Goal: Transaction & Acquisition: Download file/media

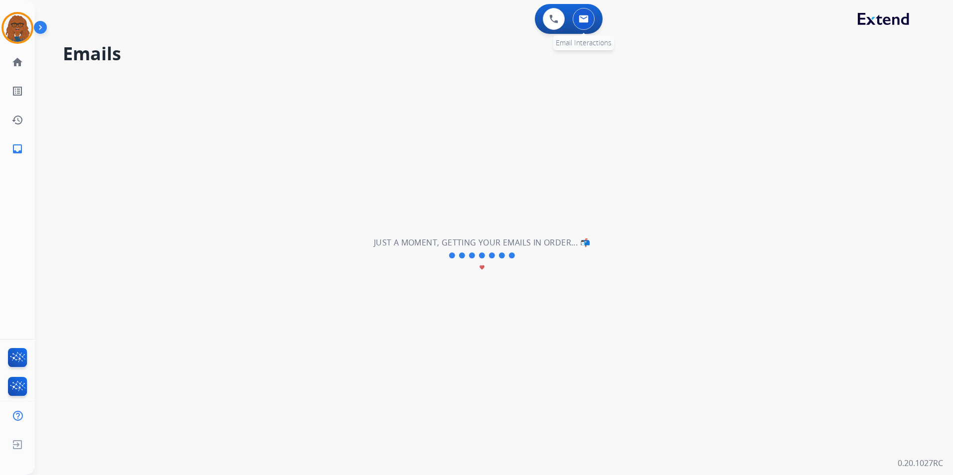
click at [587, 17] on img at bounding box center [583, 19] width 10 height 8
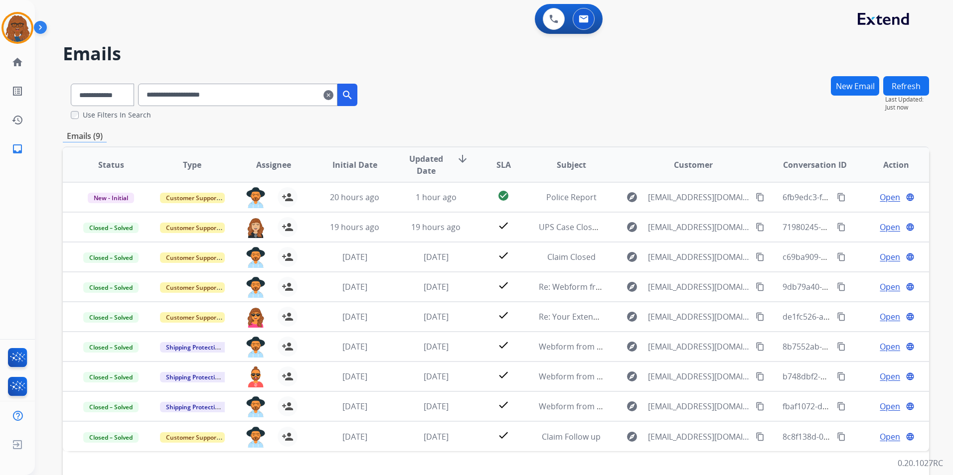
click at [333, 91] on mat-icon "clear" at bounding box center [328, 95] width 10 height 12
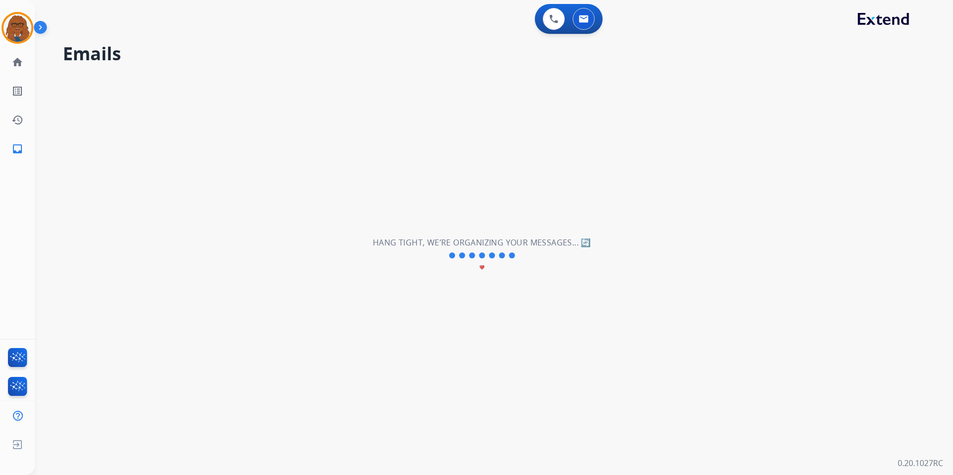
select select "**********"
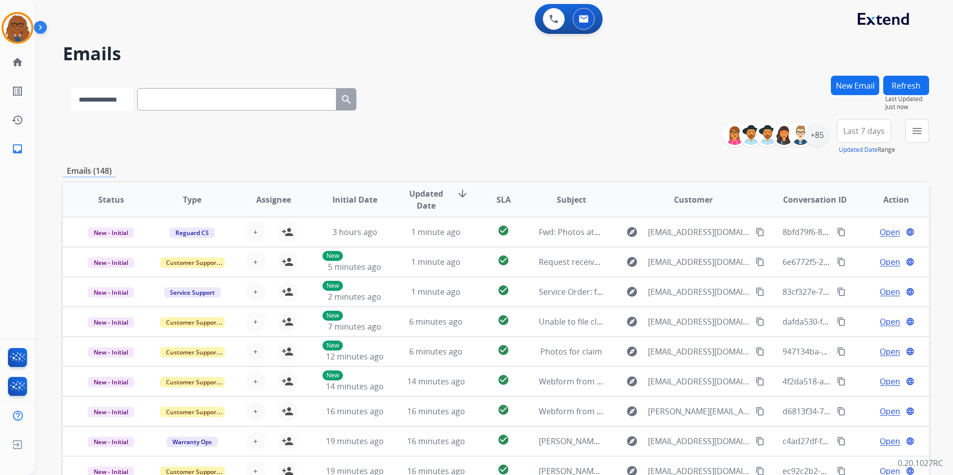
drag, startPoint x: 250, startPoint y: 98, endPoint x: 103, endPoint y: 103, distance: 147.6
click at [103, 103] on select "**********" at bounding box center [102, 99] width 62 height 22
select select "**********"
click at [71, 88] on select "**********" at bounding box center [102, 99] width 62 height 22
paste input "**********"
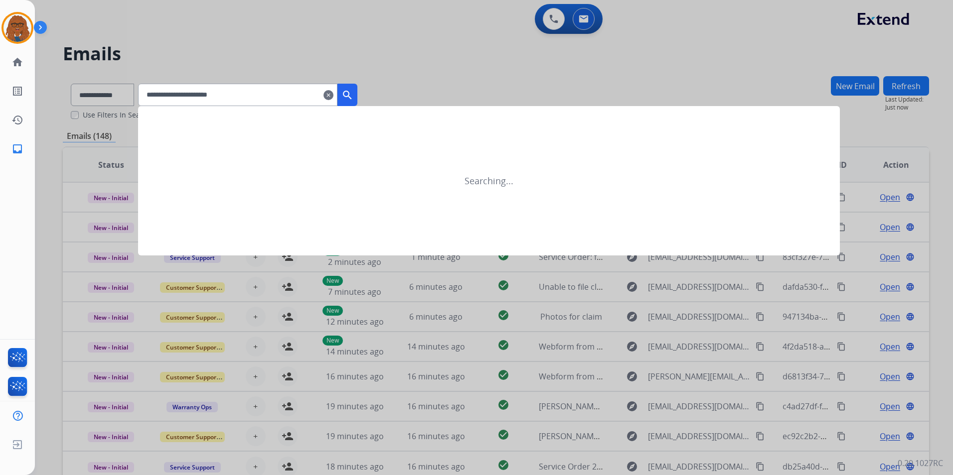
click at [353, 93] on mat-icon "search" at bounding box center [347, 95] width 12 height 12
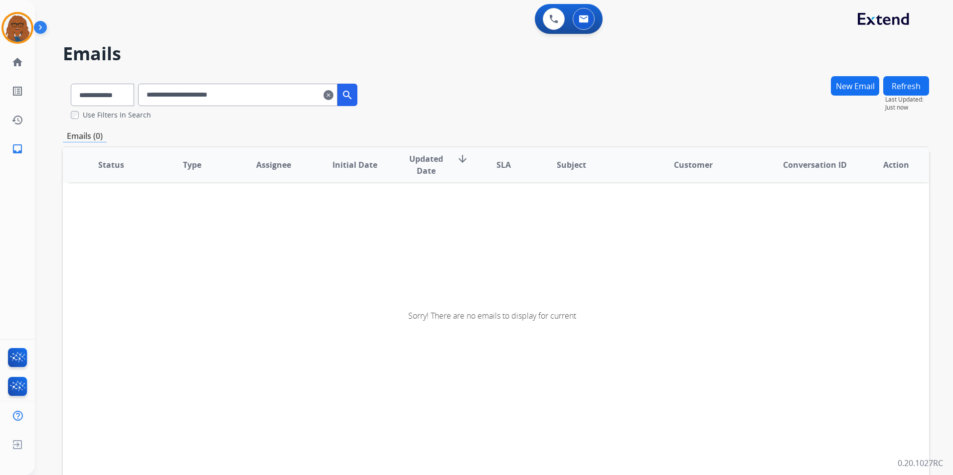
click at [158, 99] on input "**********" at bounding box center [237, 95] width 199 height 22
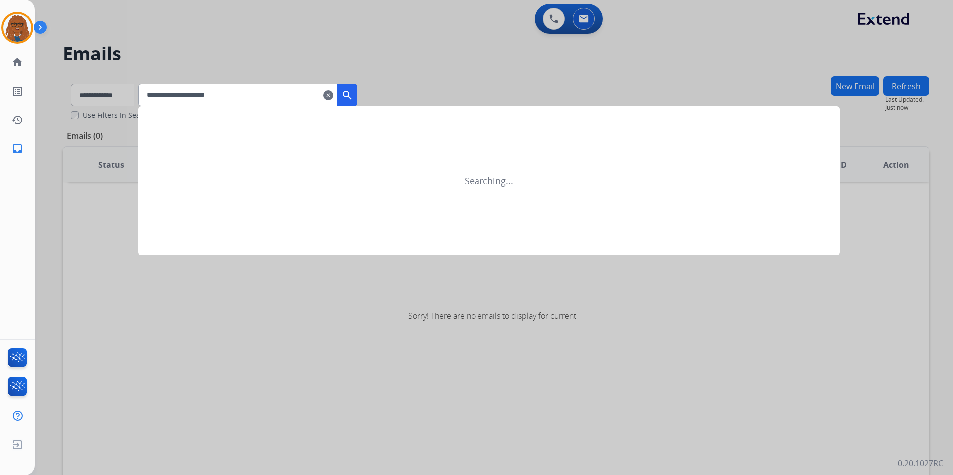
type input "**********"
click at [353, 95] on mat-icon "search" at bounding box center [347, 95] width 12 height 12
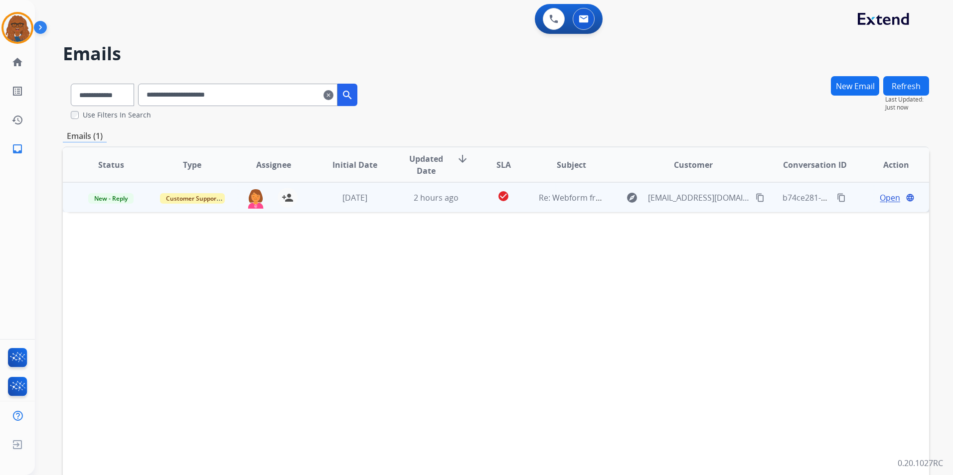
click at [881, 197] on span "Open" at bounding box center [889, 198] width 20 height 12
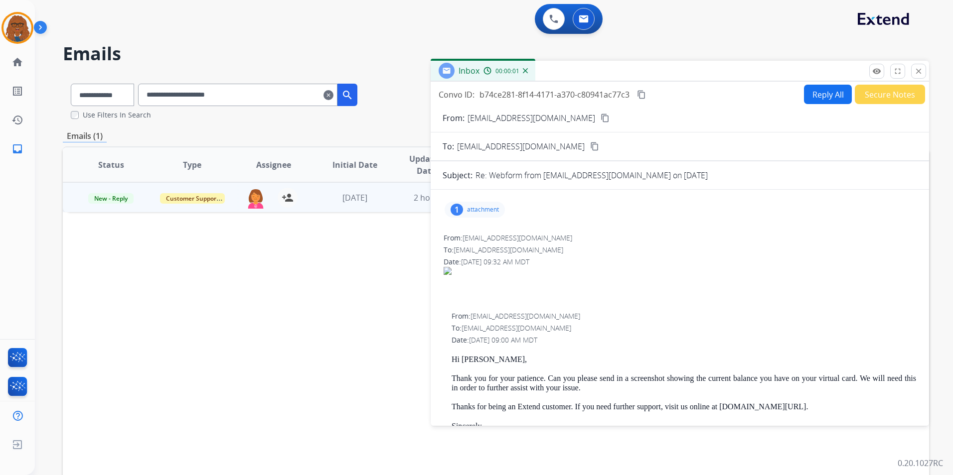
click at [492, 207] on p "attachment" at bounding box center [483, 210] width 32 height 8
click at [487, 238] on div at bounding box center [479, 237] width 50 height 35
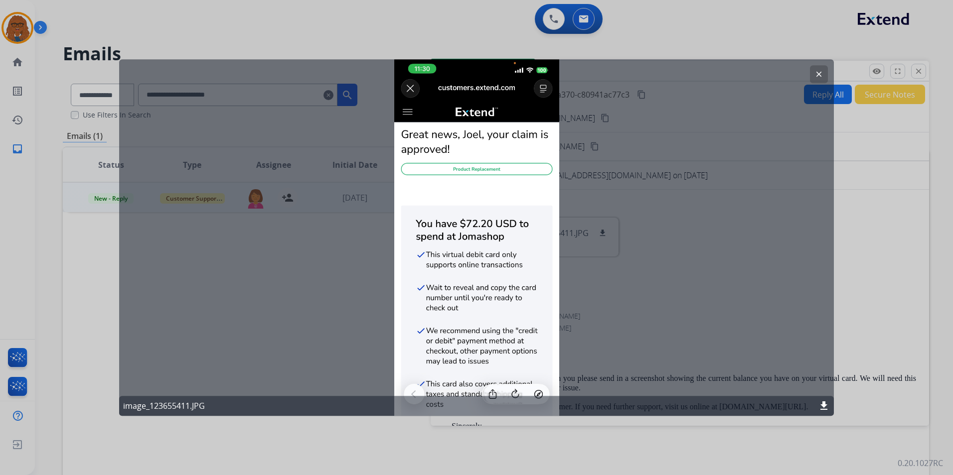
click at [818, 69] on button "clear" at bounding box center [819, 74] width 18 height 18
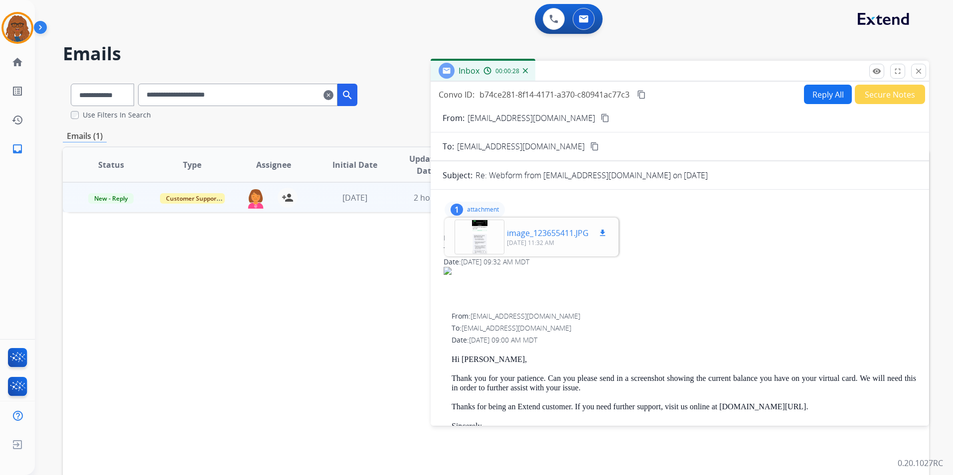
click at [599, 228] on button "download" at bounding box center [602, 233] width 12 height 12
click at [708, 10] on div "0 Voice Interactions 0 Email Interactions" at bounding box center [488, 20] width 882 height 32
click at [913, 68] on button "close Close" at bounding box center [918, 71] width 15 height 15
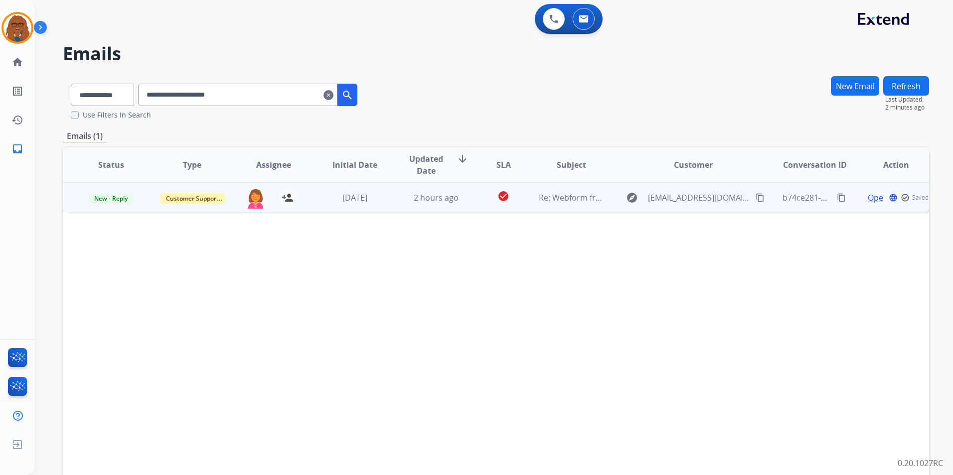
click at [837, 199] on mat-icon "content_copy" at bounding box center [841, 197] width 9 height 9
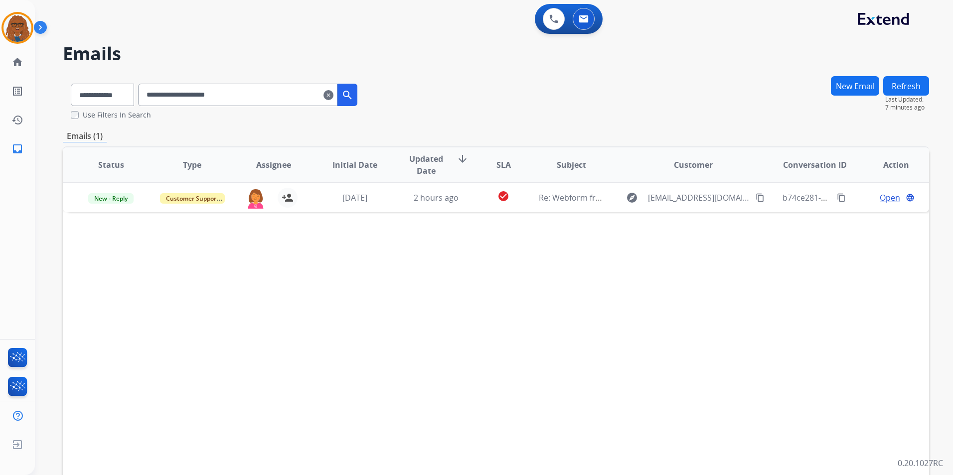
drag, startPoint x: 339, startPoint y: 97, endPoint x: 347, endPoint y: 97, distance: 8.5
click at [333, 97] on mat-icon "clear" at bounding box center [328, 95] width 10 height 12
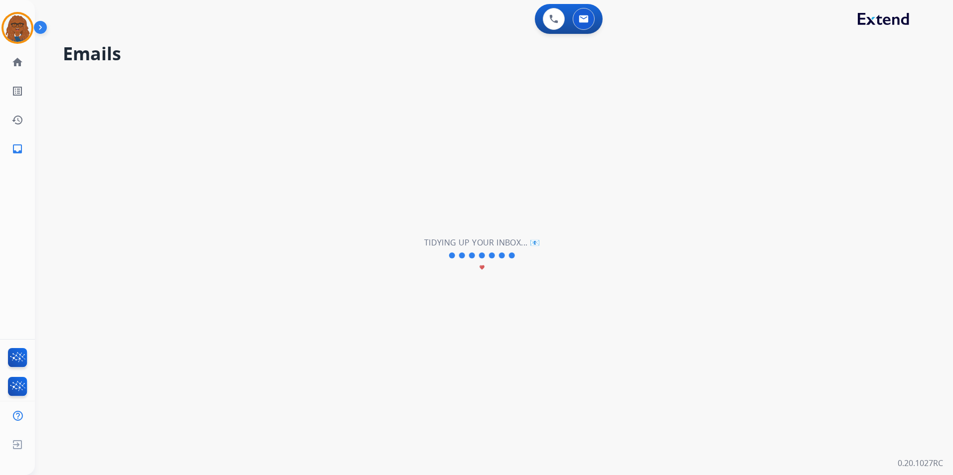
select select "**********"
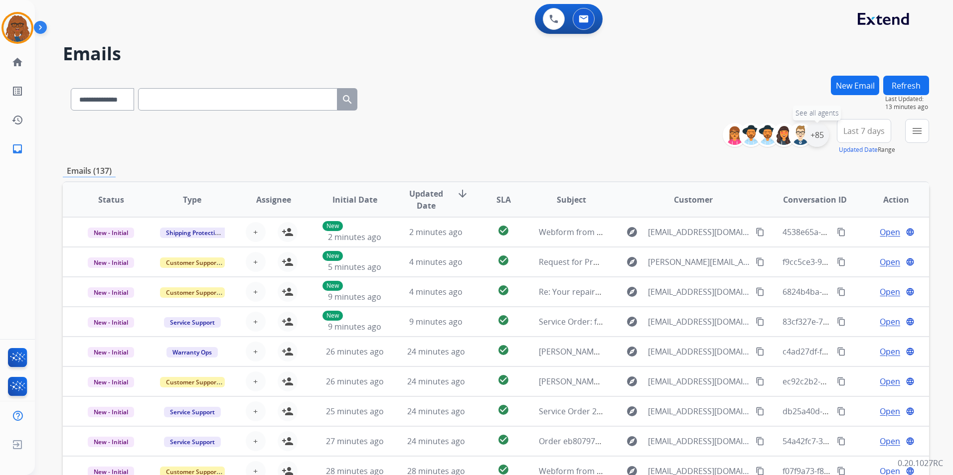
click at [816, 141] on div "+85" at bounding box center [817, 135] width 24 height 24
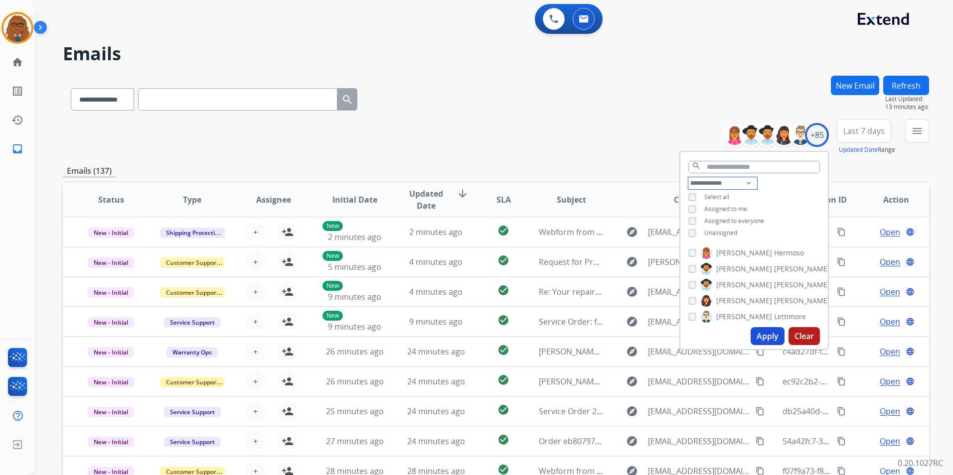
click at [742, 181] on select "**********" at bounding box center [722, 183] width 69 height 12
select select "**********"
click at [688, 177] on select "**********" at bounding box center [722, 183] width 69 height 12
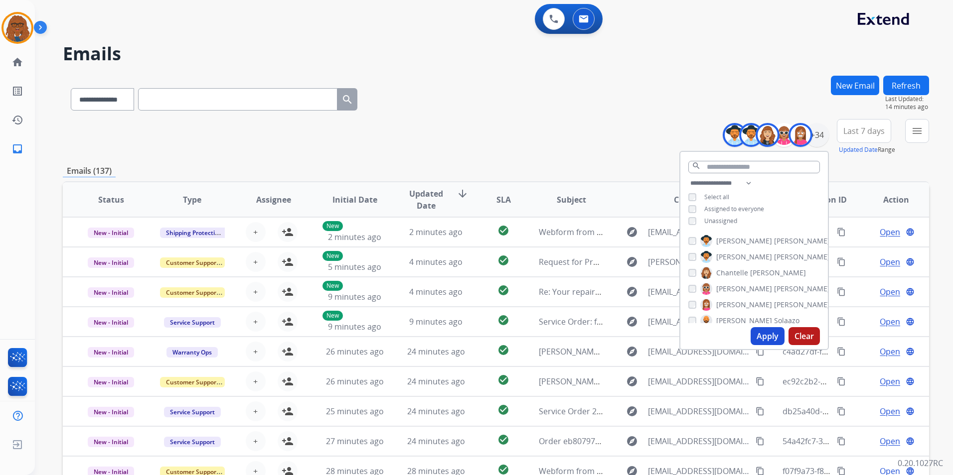
click at [759, 337] on button "Apply" at bounding box center [767, 336] width 34 height 18
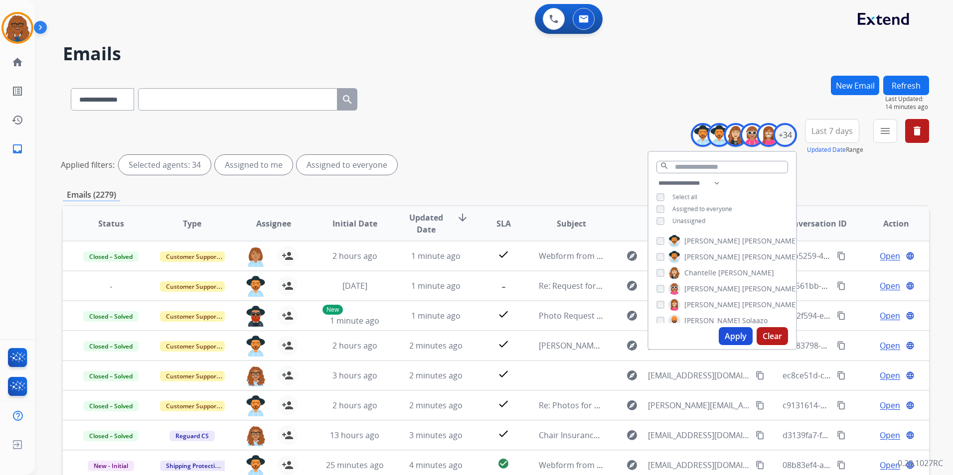
click at [845, 129] on span "Last 7 days" at bounding box center [831, 131] width 41 height 4
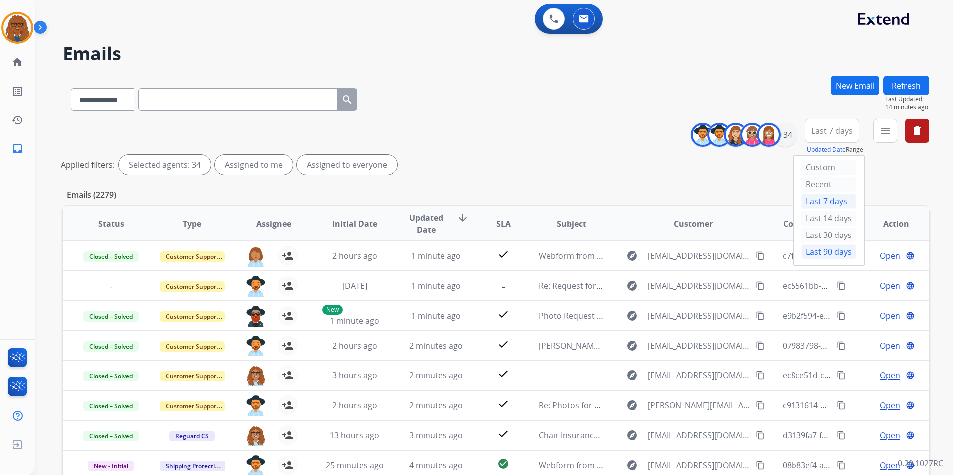
click at [820, 251] on div "Last 90 days" at bounding box center [828, 252] width 55 height 15
click at [880, 130] on mat-icon "menu" at bounding box center [885, 131] width 12 height 12
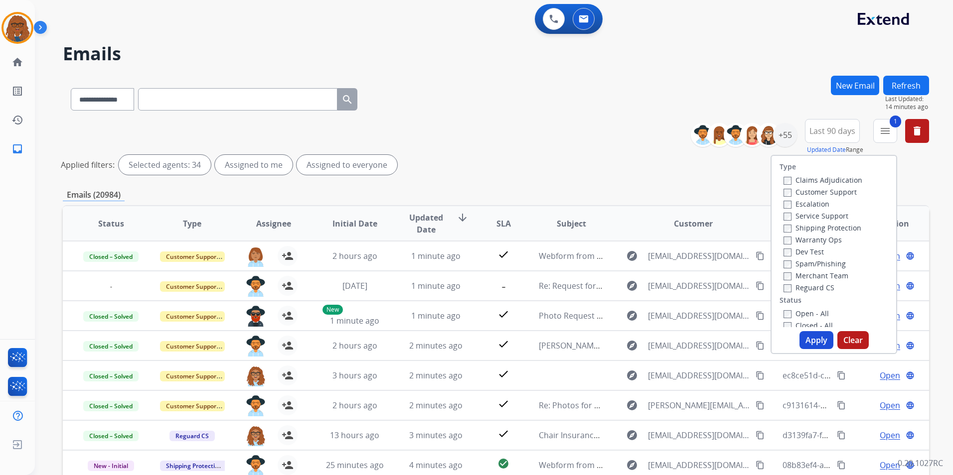
click at [818, 338] on button "Apply" at bounding box center [816, 340] width 34 height 18
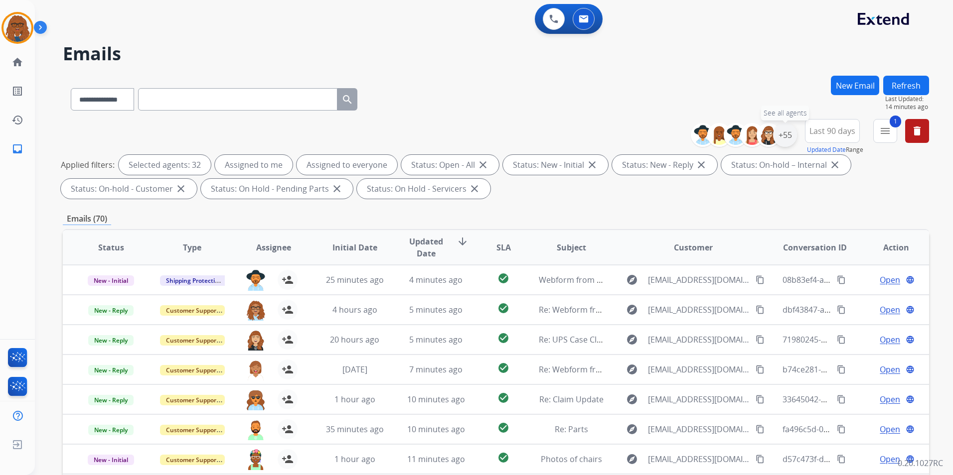
click at [776, 133] on div "+55" at bounding box center [785, 135] width 24 height 24
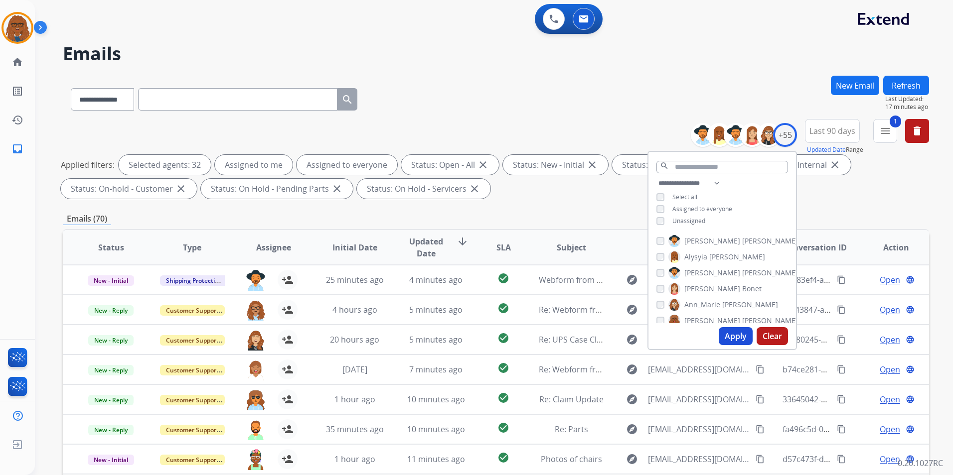
click at [543, 205] on div "**********" at bounding box center [496, 345] width 866 height 539
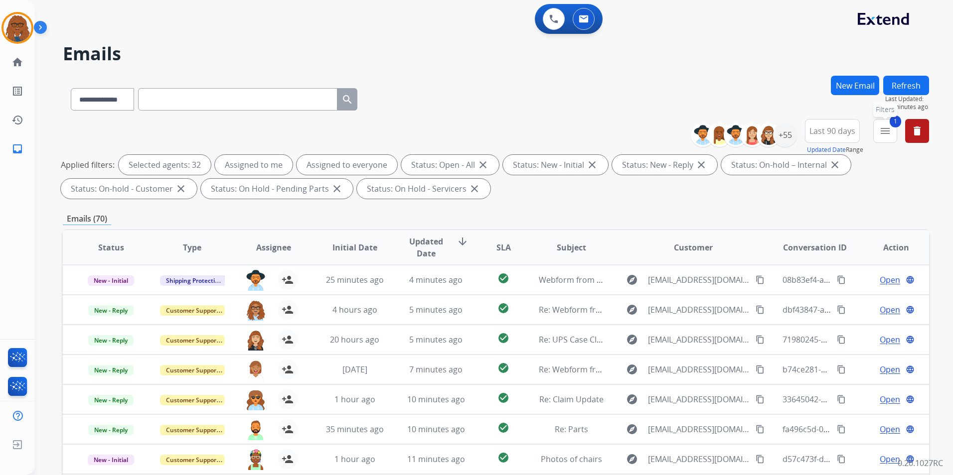
click at [891, 128] on button "1 menu Filters" at bounding box center [885, 131] width 24 height 24
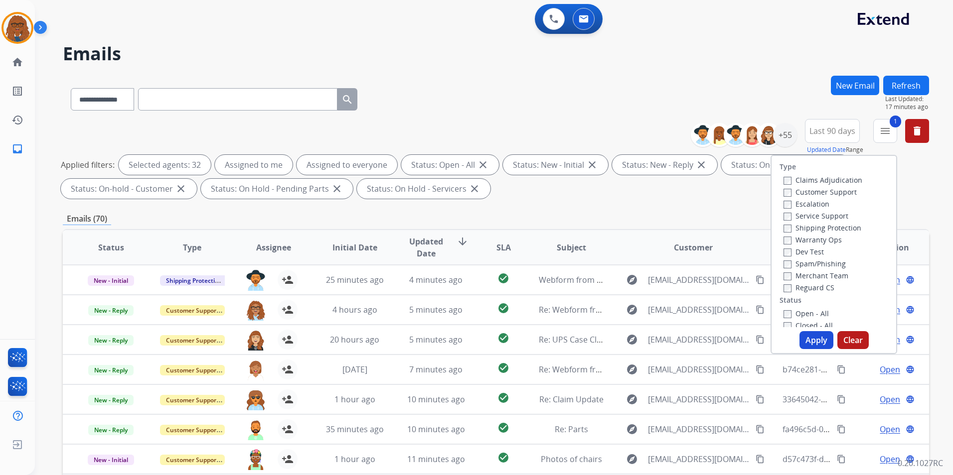
click at [803, 336] on button "Apply" at bounding box center [816, 340] width 34 height 18
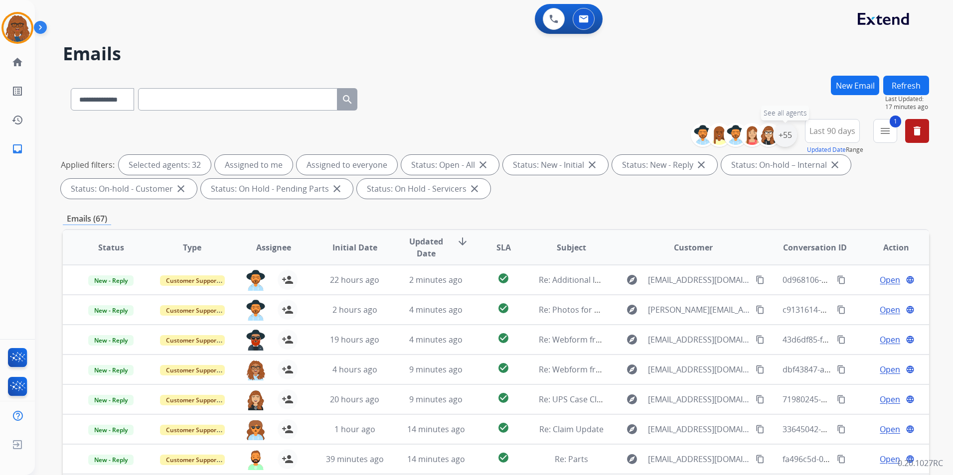
click at [789, 134] on div "+55" at bounding box center [785, 135] width 24 height 24
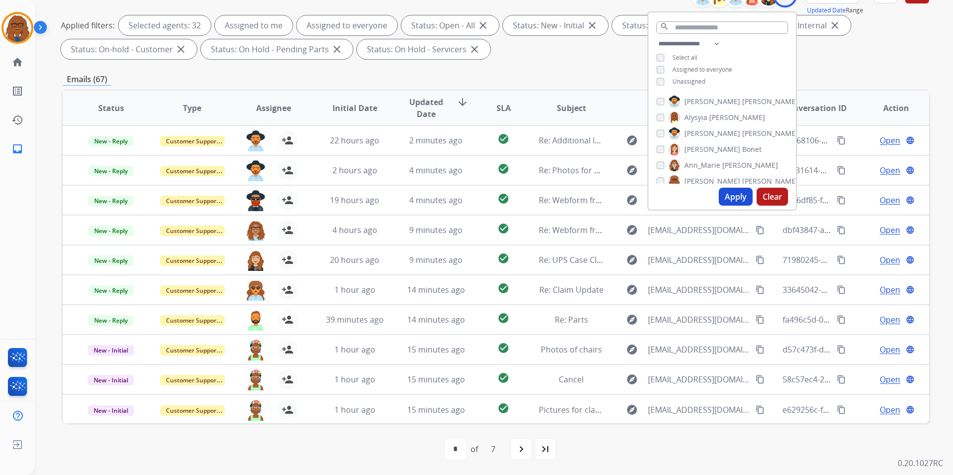
click at [559, 67] on div "**********" at bounding box center [496, 205] width 866 height 539
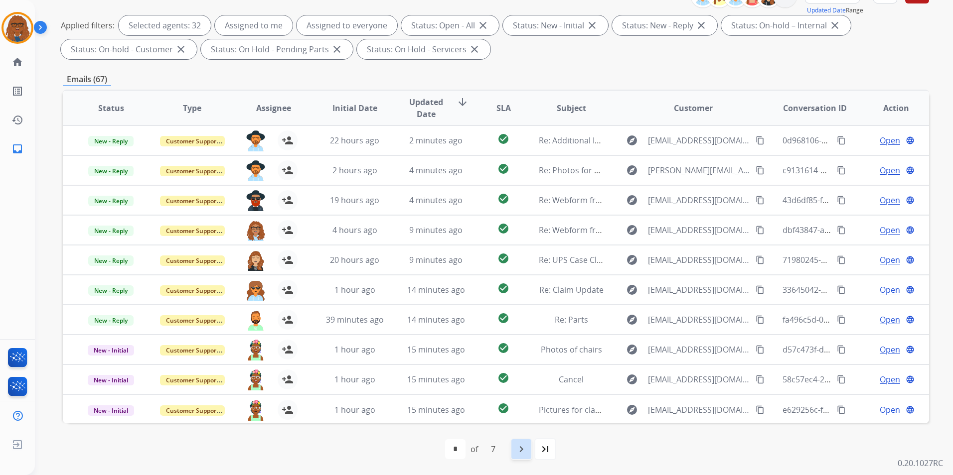
click at [522, 449] on mat-icon "navigate_next" at bounding box center [521, 449] width 12 height 12
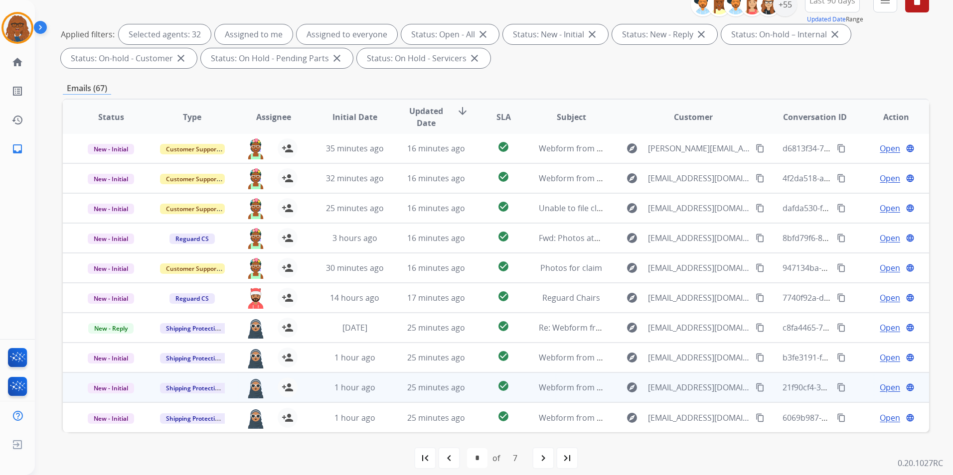
scroll to position [140, 0]
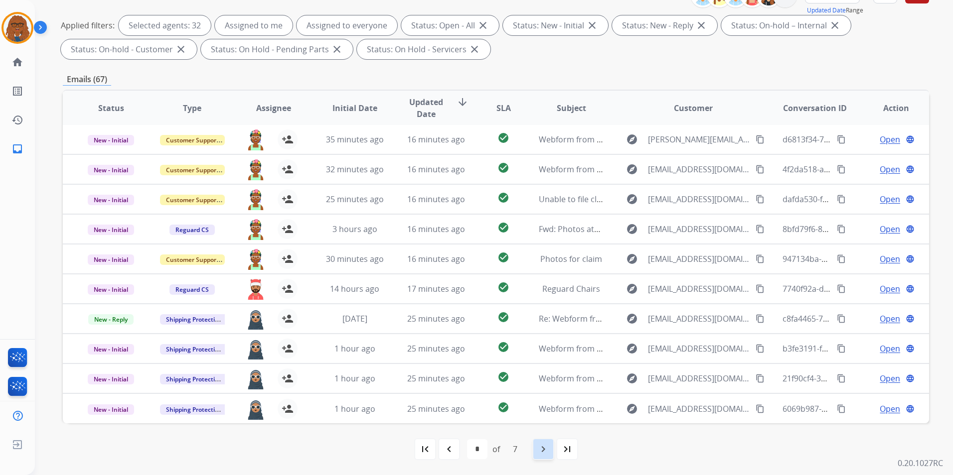
click at [538, 448] on mat-icon "navigate_next" at bounding box center [543, 449] width 12 height 12
select select "*"
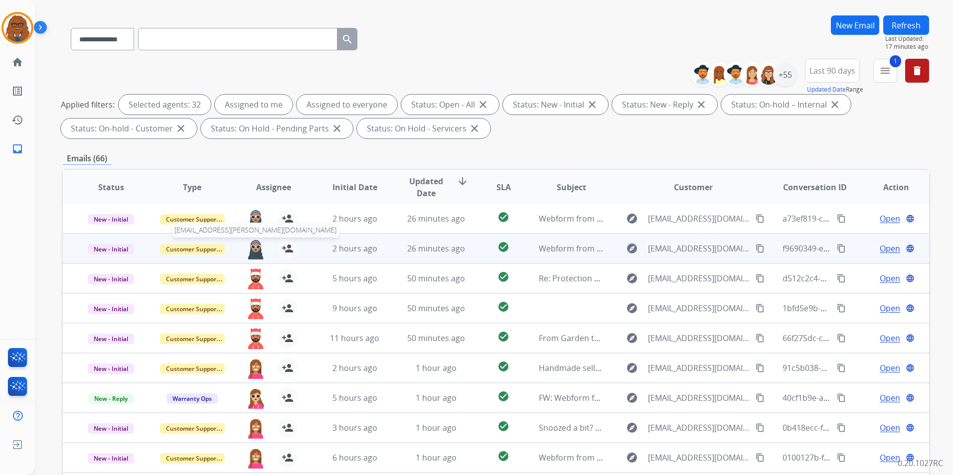
scroll to position [100, 0]
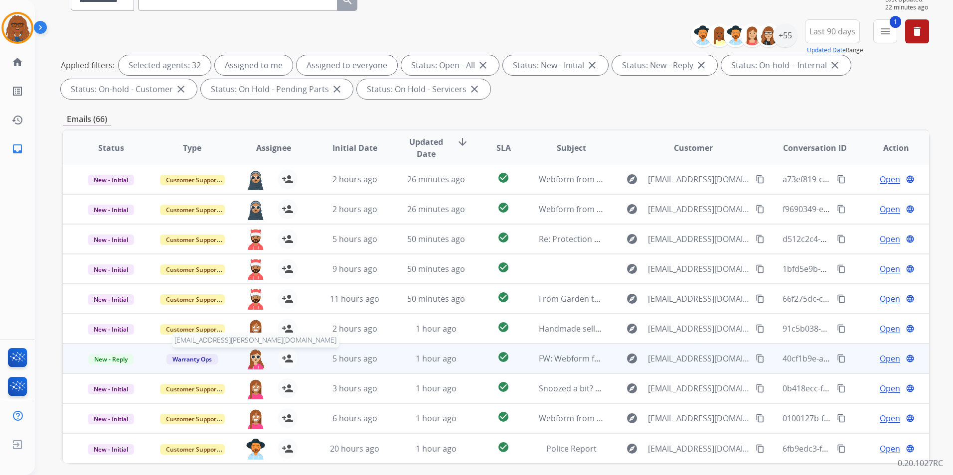
click at [254, 363] on img at bounding box center [256, 359] width 20 height 21
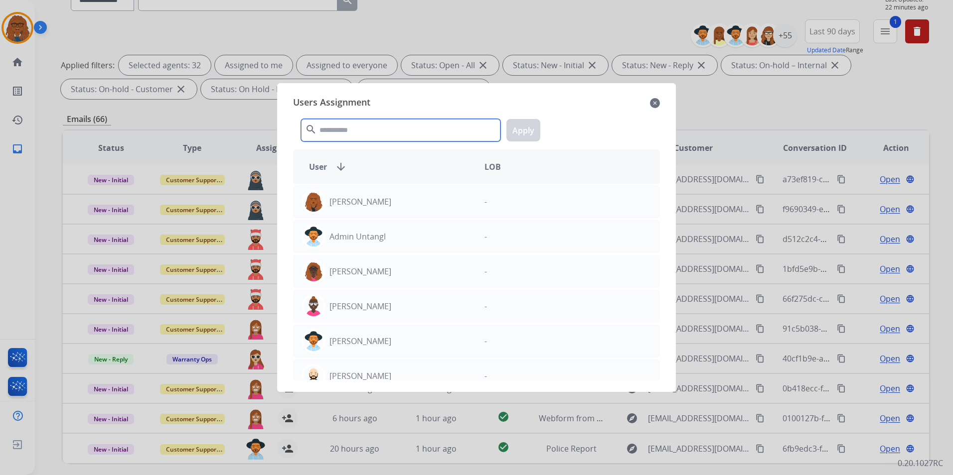
click at [404, 129] on input "text" at bounding box center [400, 130] width 199 height 22
click at [657, 102] on mat-icon "close" at bounding box center [655, 103] width 10 height 12
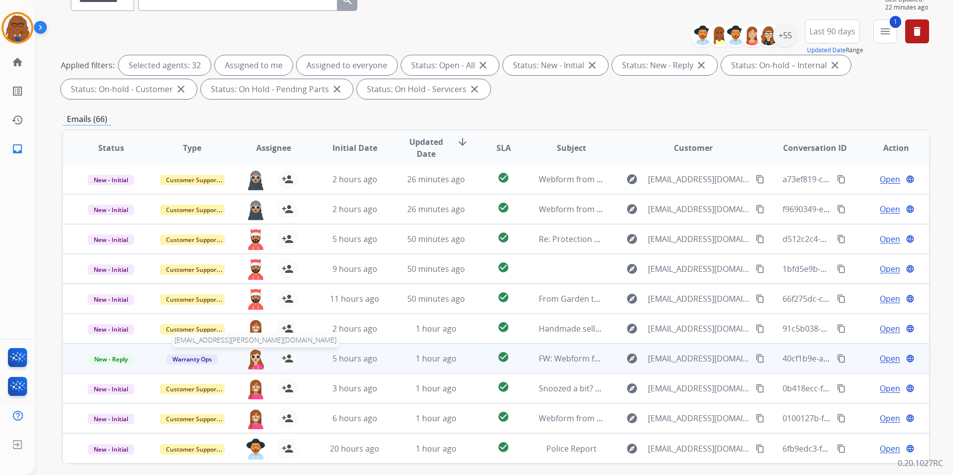
click at [255, 359] on img at bounding box center [256, 359] width 20 height 21
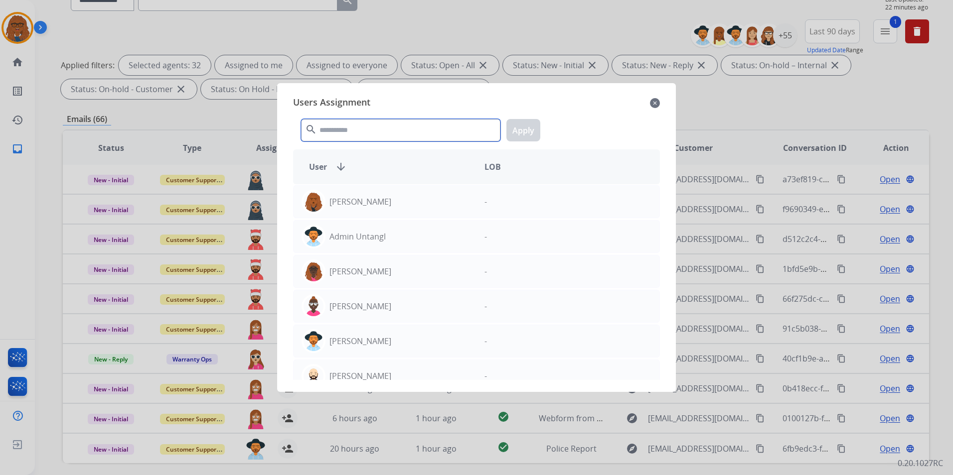
click at [391, 131] on input "text" at bounding box center [400, 130] width 199 height 22
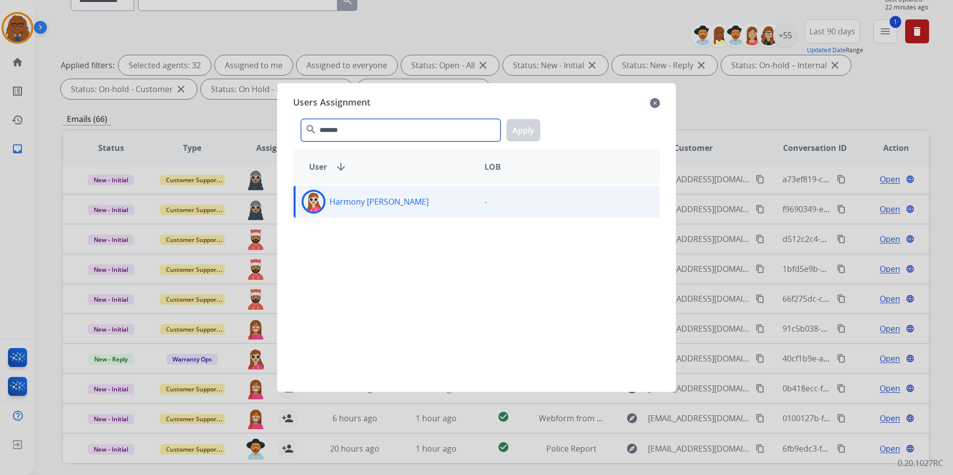
type input "*******"
click at [459, 214] on div "Harmony [PERSON_NAME] -" at bounding box center [476, 201] width 367 height 33
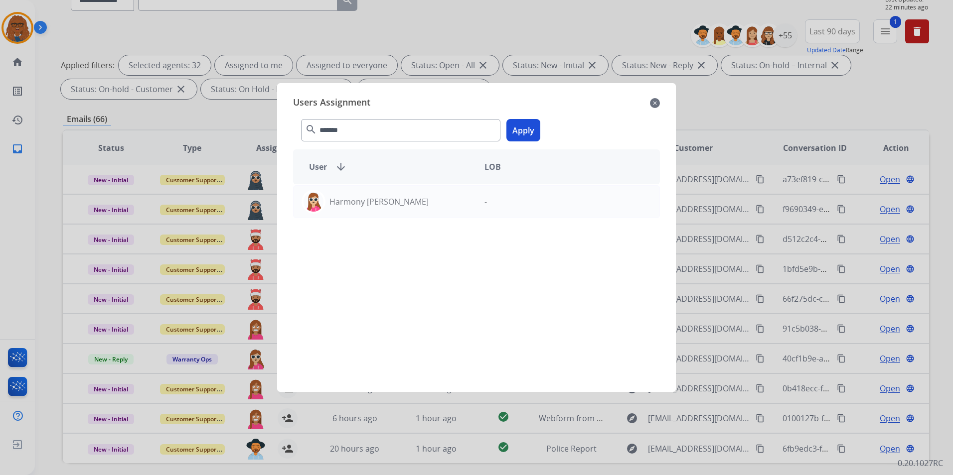
click at [525, 134] on button "Apply" at bounding box center [523, 130] width 34 height 22
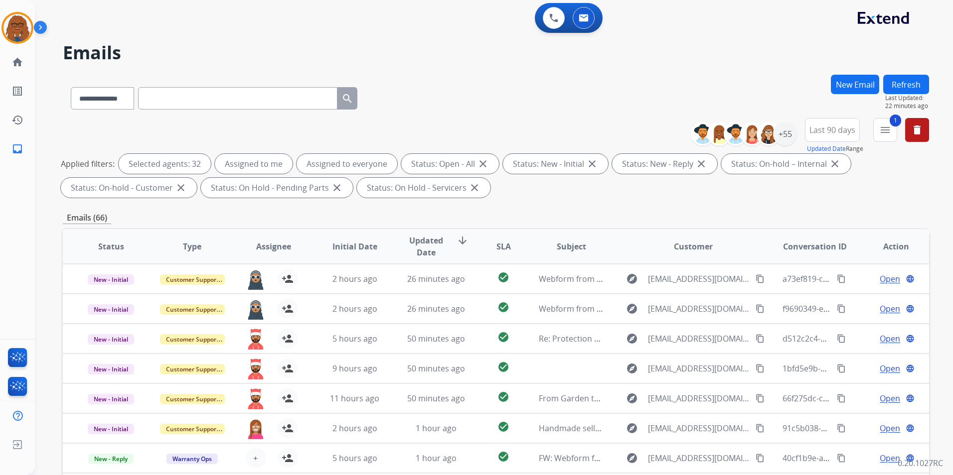
scroll to position [0, 0]
drag, startPoint x: 906, startPoint y: 83, endPoint x: 865, endPoint y: 101, distance: 44.2
click at [905, 83] on button "Refresh" at bounding box center [906, 85] width 46 height 19
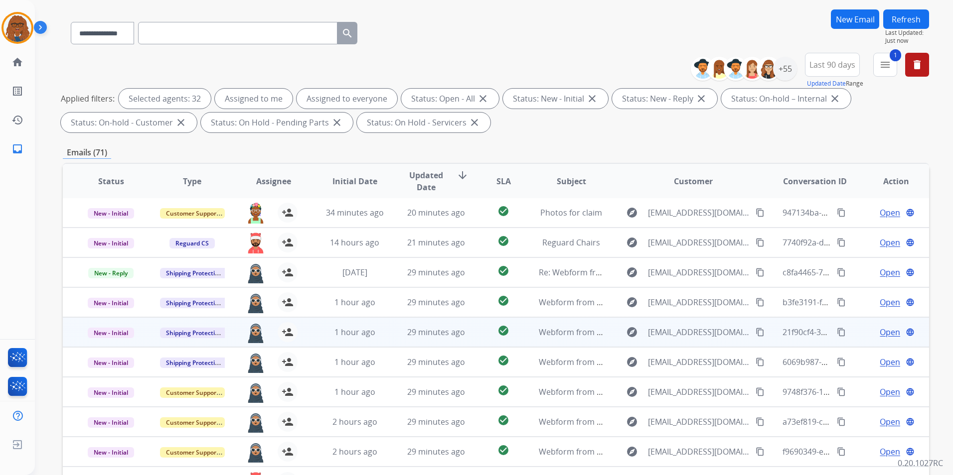
scroll to position [140, 0]
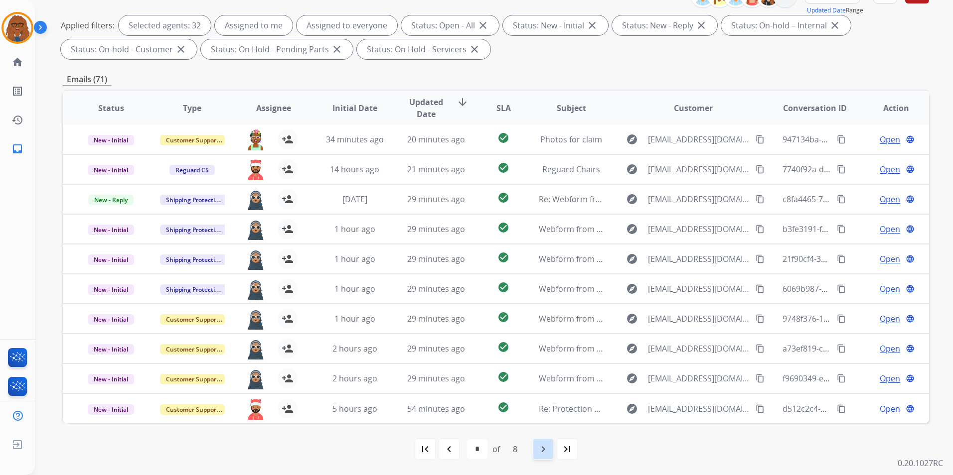
click at [539, 444] on mat-icon "navigate_next" at bounding box center [543, 449] width 12 height 12
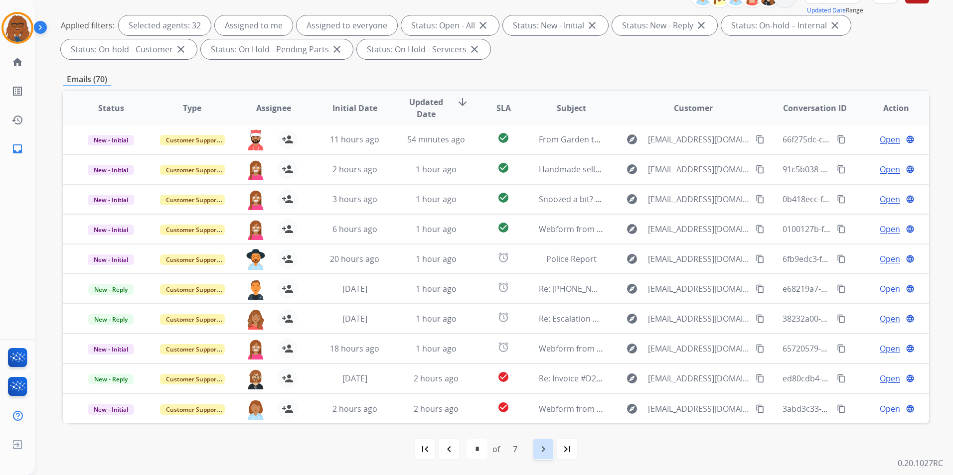
click at [539, 450] on mat-icon "navigate_next" at bounding box center [543, 449] width 12 height 12
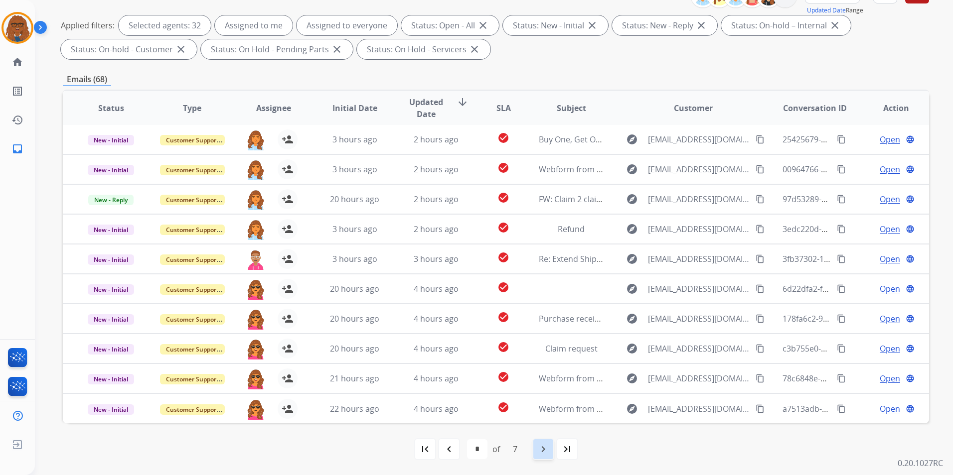
click at [535, 450] on div "navigate_next" at bounding box center [543, 449] width 22 height 22
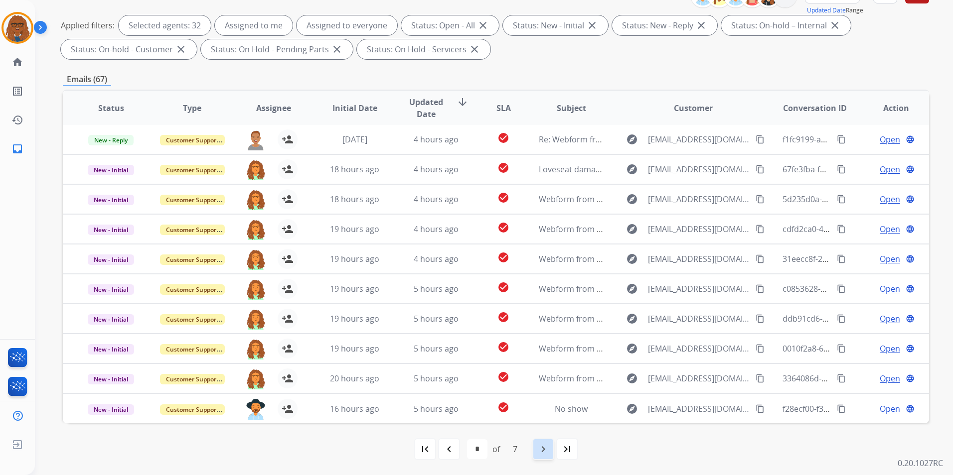
click at [545, 446] on mat-icon "navigate_next" at bounding box center [543, 449] width 12 height 12
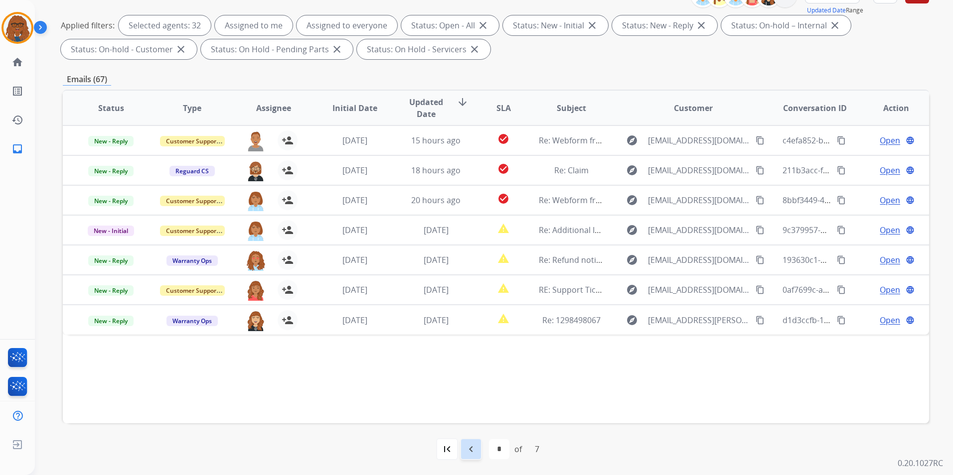
click at [476, 445] on mat-icon "navigate_before" at bounding box center [471, 449] width 12 height 12
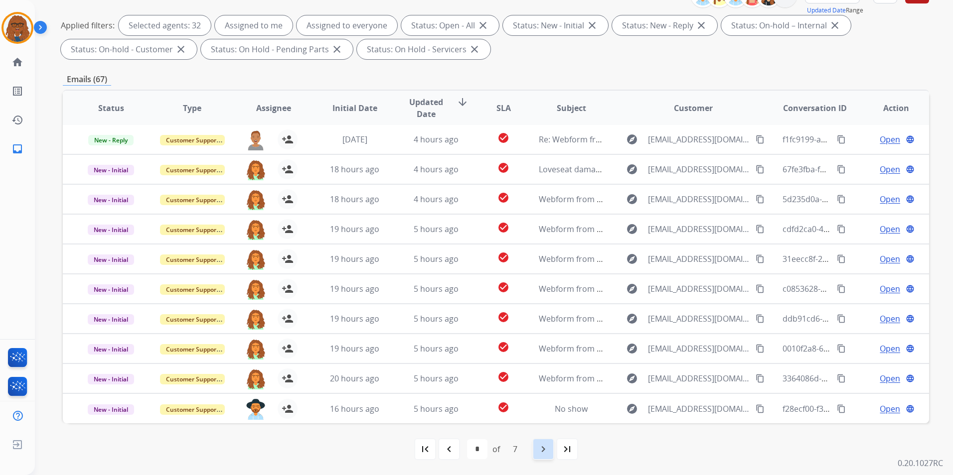
click at [546, 449] on mat-icon "navigate_next" at bounding box center [543, 449] width 12 height 12
select select "*"
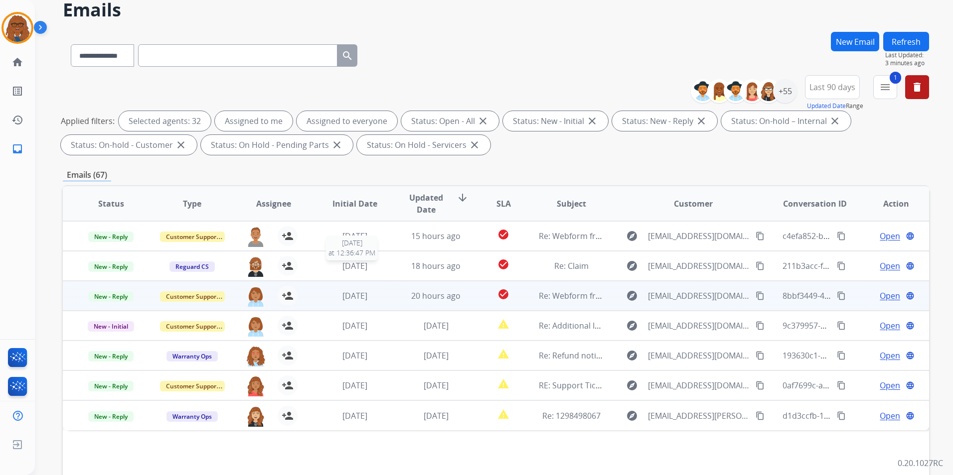
scroll to position [50, 0]
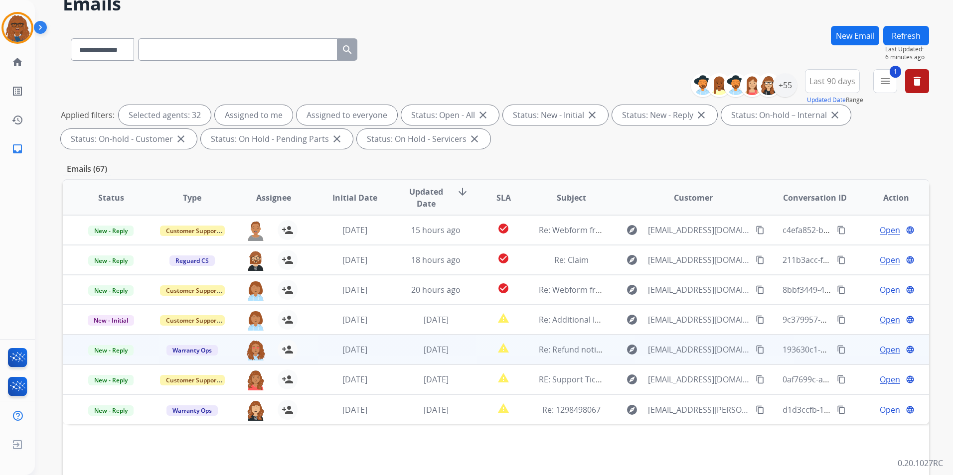
click at [885, 348] on span "Open" at bounding box center [889, 350] width 20 height 12
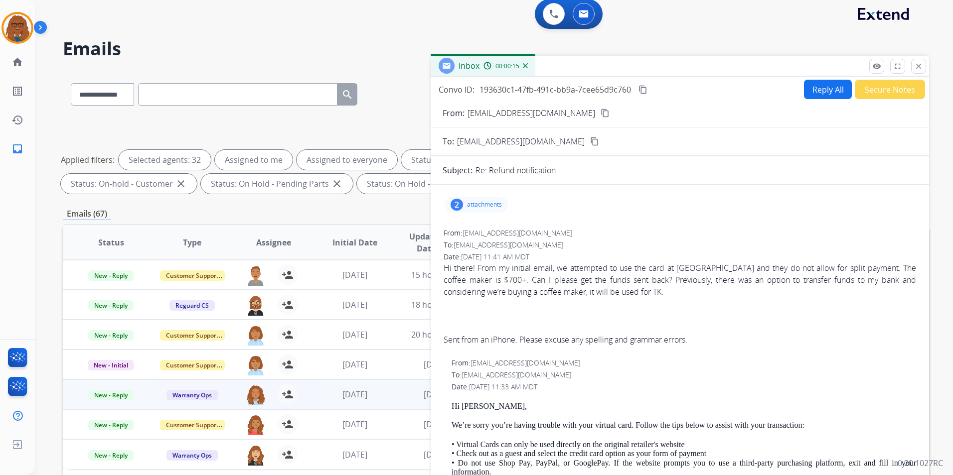
scroll to position [0, 0]
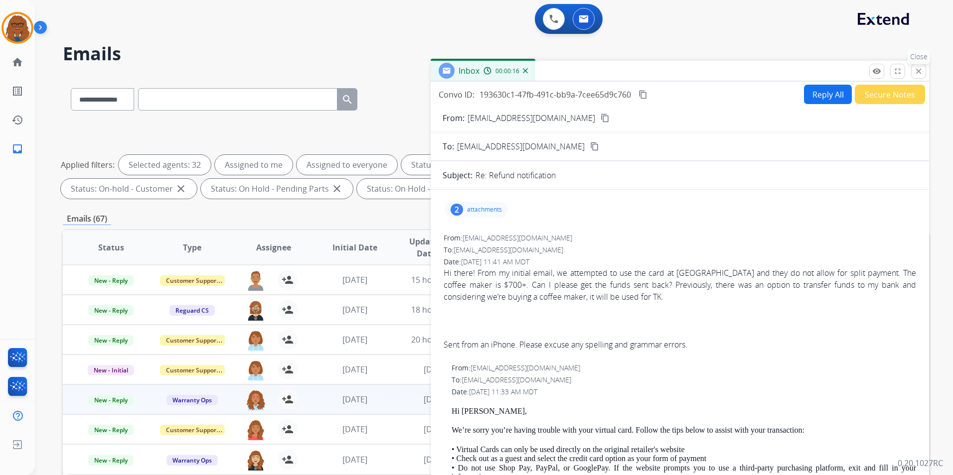
click at [914, 71] on mat-icon "close" at bounding box center [918, 71] width 9 height 9
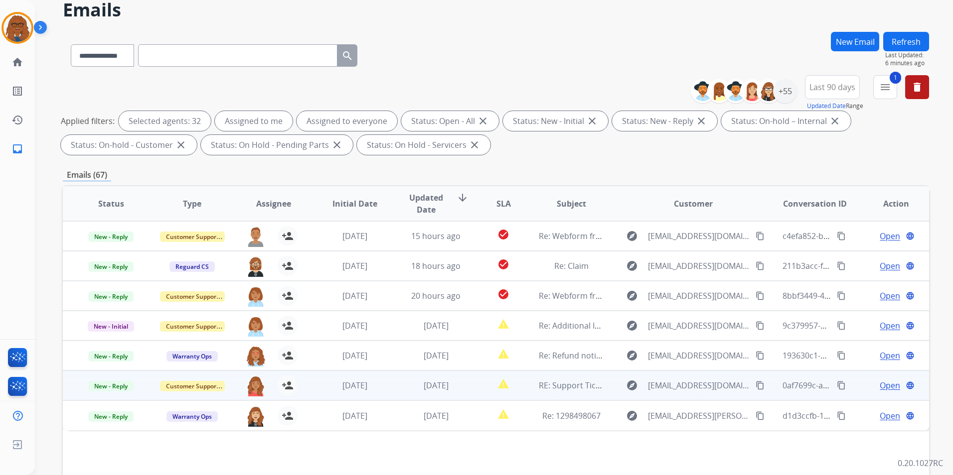
scroll to position [50, 0]
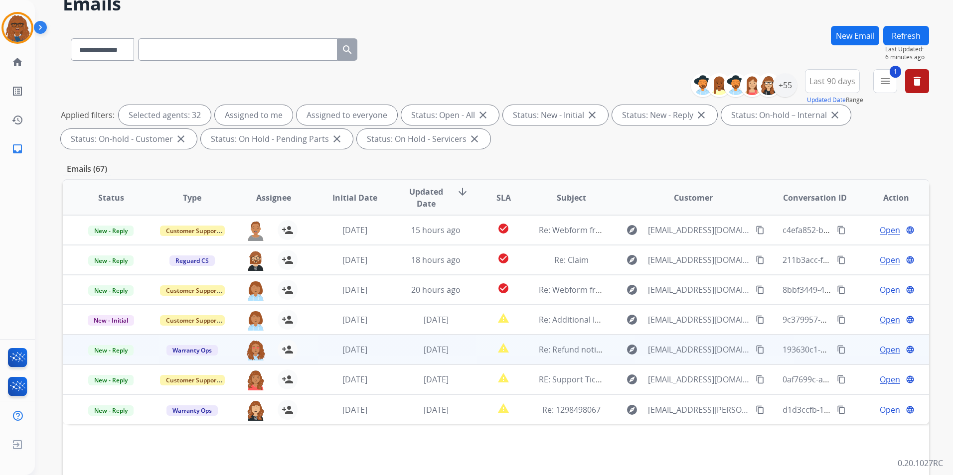
click at [879, 351] on span "Open" at bounding box center [889, 350] width 20 height 12
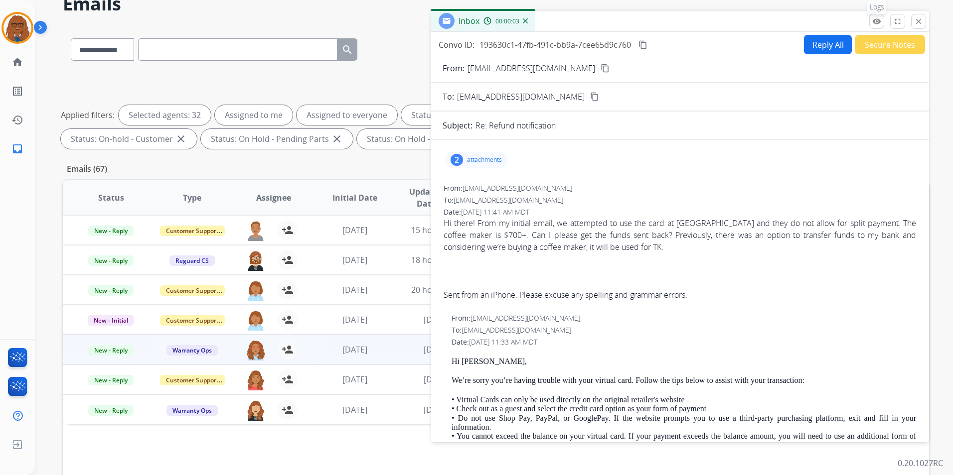
click at [870, 25] on button "remove_red_eye Logs" at bounding box center [876, 21] width 15 height 15
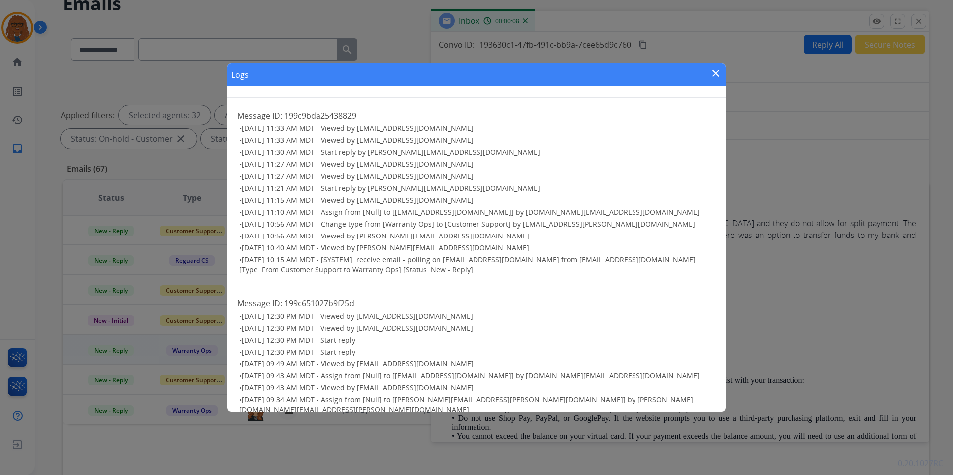
scroll to position [199, 0]
click at [542, 212] on span "[DATE] 11:10 AM MDT - Assign from [Null] to [[EMAIL_ADDRESS][DOMAIN_NAME]] by […" at bounding box center [471, 211] width 458 height 9
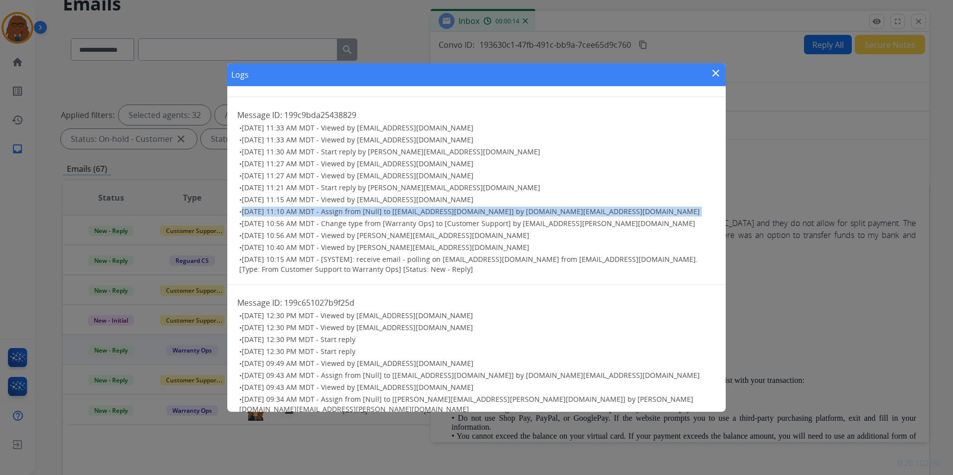
click at [542, 212] on span "[DATE] 11:10 AM MDT - Assign from [Null] to [[EMAIL_ADDRESS][DOMAIN_NAME]] by […" at bounding box center [471, 211] width 458 height 9
click at [713, 76] on mat-icon "close" at bounding box center [715, 73] width 12 height 12
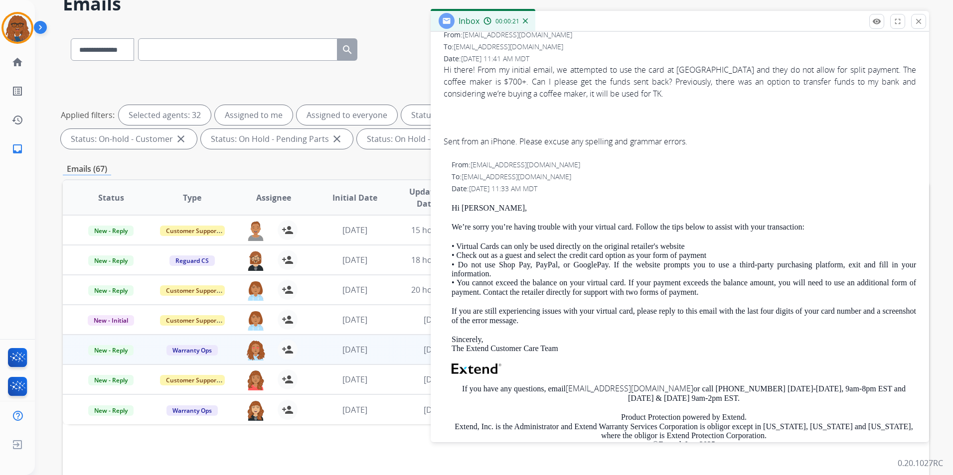
scroll to position [0, 0]
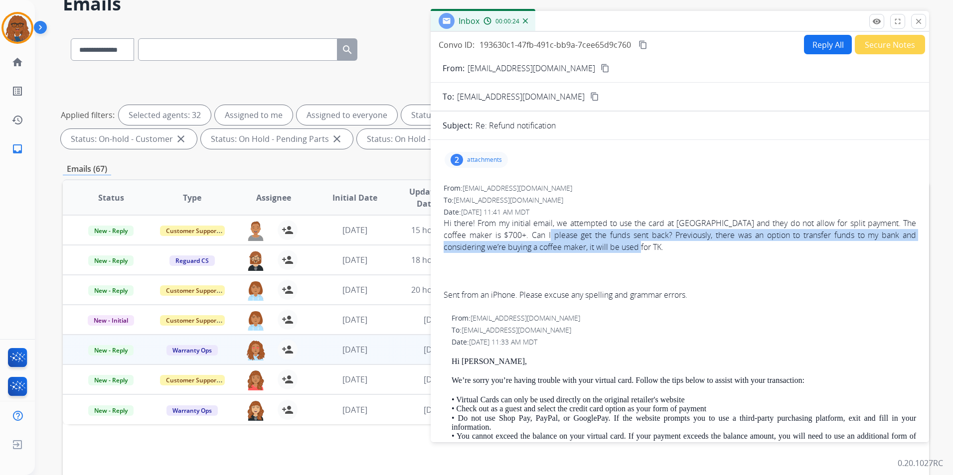
drag, startPoint x: 554, startPoint y: 234, endPoint x: 686, endPoint y: 244, distance: 132.4
click at [686, 244] on span "Hi there! From my initial email, we attempted to use the card at [GEOGRAPHIC_DA…" at bounding box center [679, 259] width 472 height 84
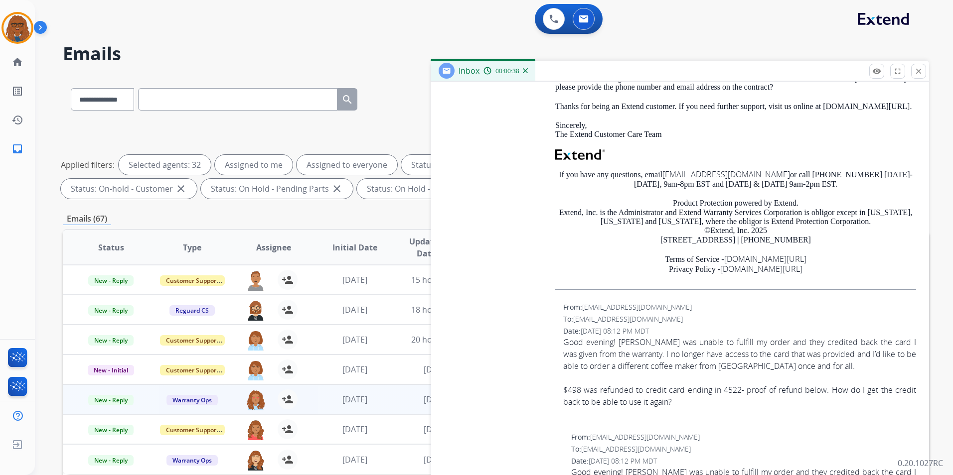
scroll to position [3196, 0]
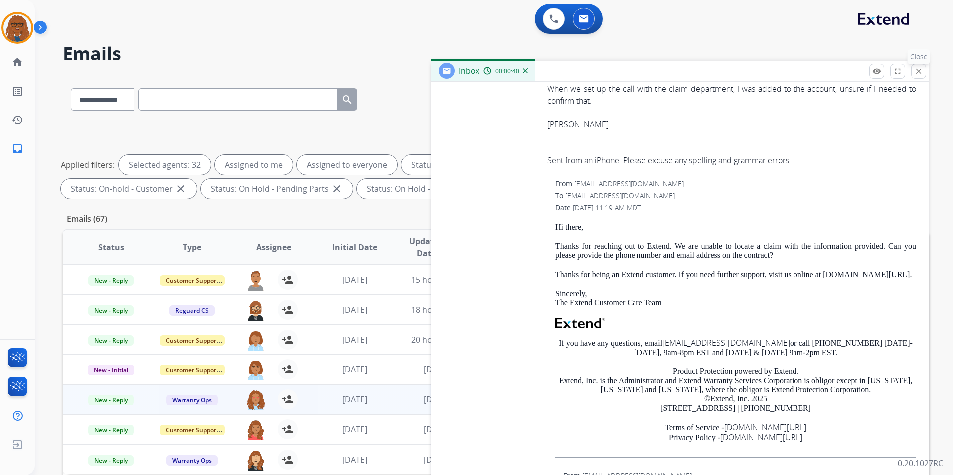
click at [919, 75] on mat-icon "close" at bounding box center [918, 71] width 9 height 9
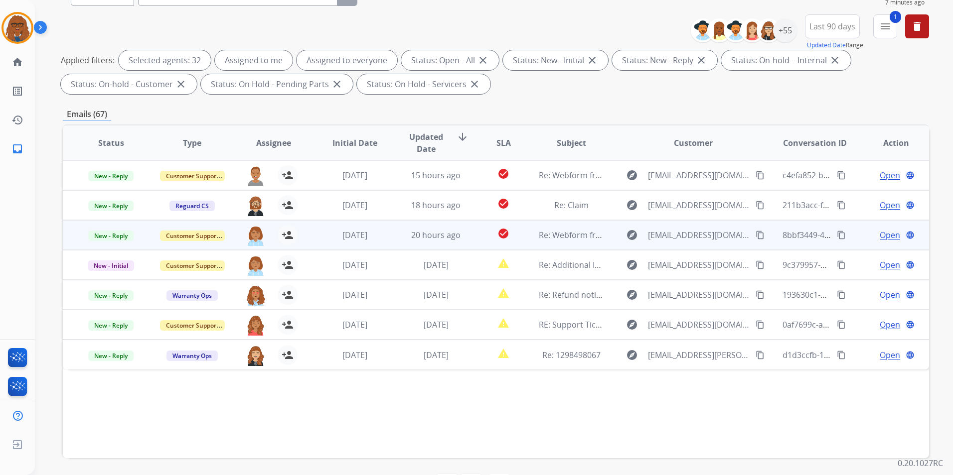
scroll to position [140, 0]
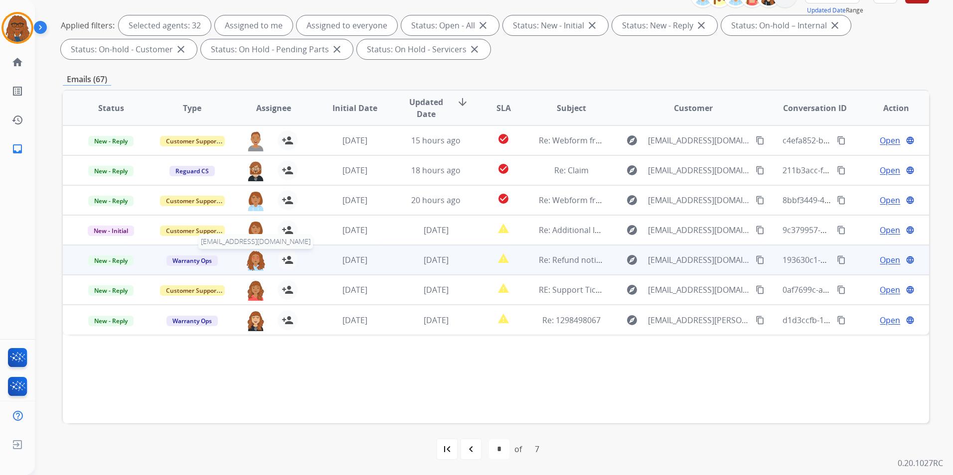
click at [249, 263] on img at bounding box center [256, 260] width 20 height 21
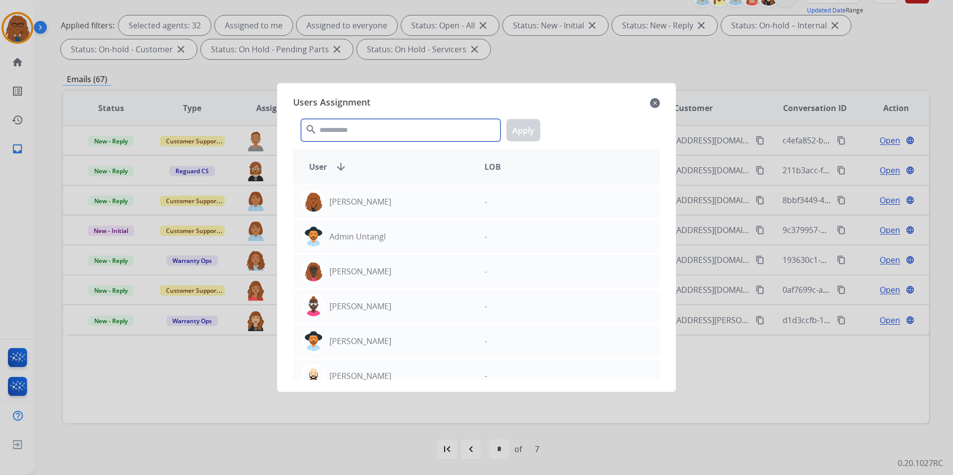
click at [347, 126] on input "text" at bounding box center [400, 130] width 199 height 22
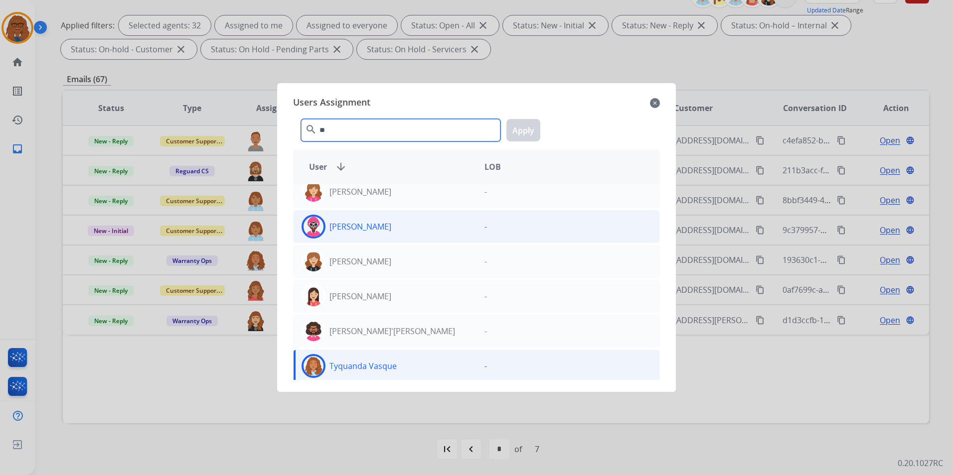
scroll to position [83, 0]
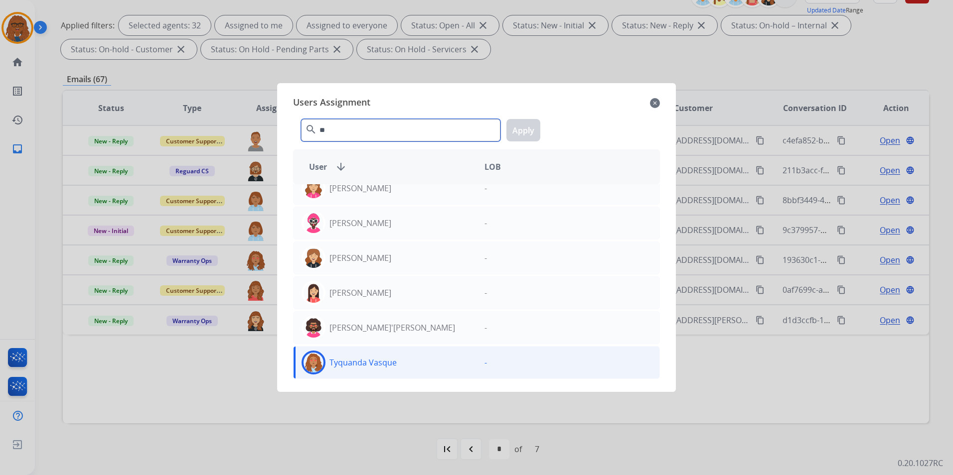
type input "**"
click at [407, 367] on div "Tyquanda Vasque" at bounding box center [384, 363] width 183 height 24
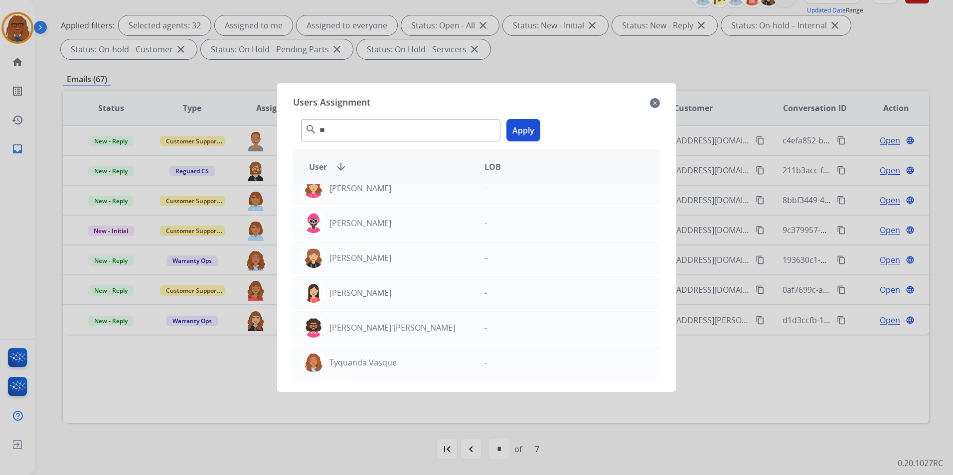
click at [235, 392] on div at bounding box center [476, 237] width 953 height 475
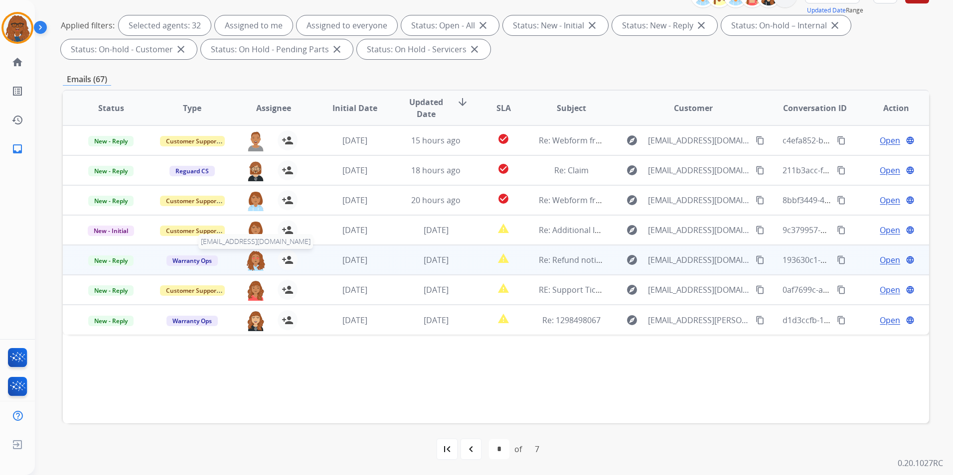
click at [255, 261] on img at bounding box center [256, 260] width 20 height 21
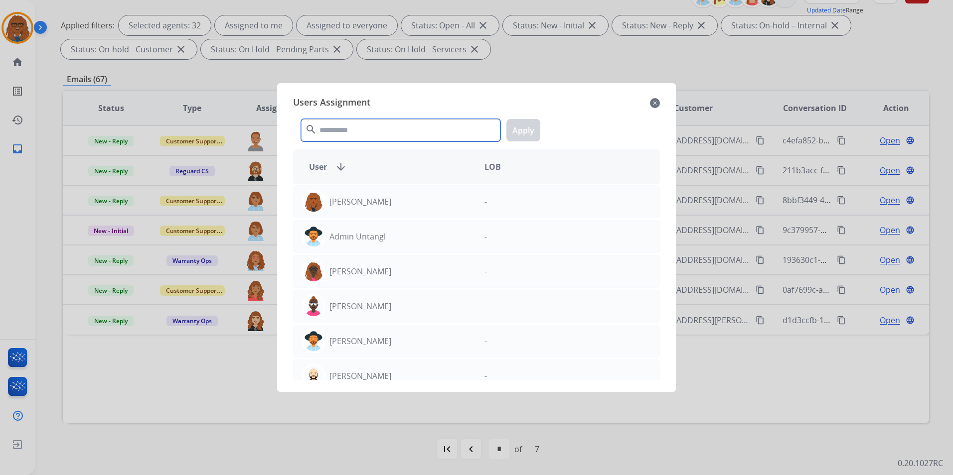
click at [400, 127] on input "text" at bounding box center [400, 130] width 199 height 22
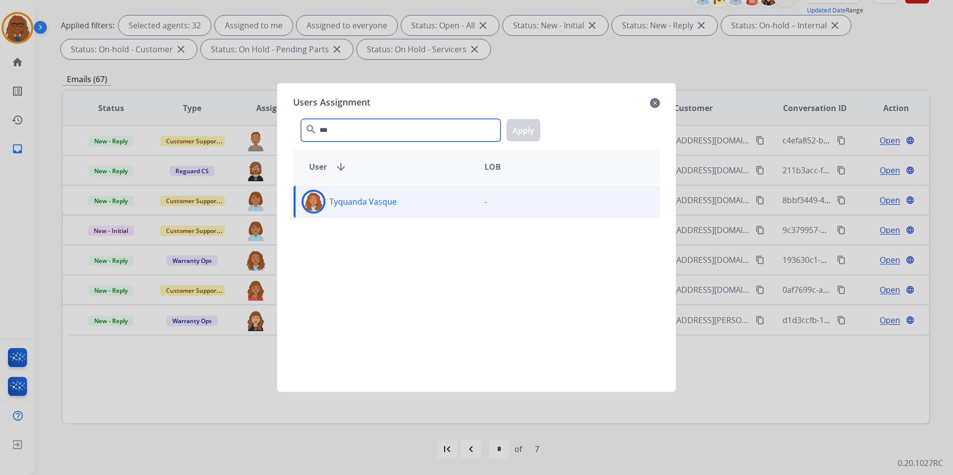
type input "***"
click at [459, 196] on div "Tyquanda Vasque" at bounding box center [384, 202] width 183 height 24
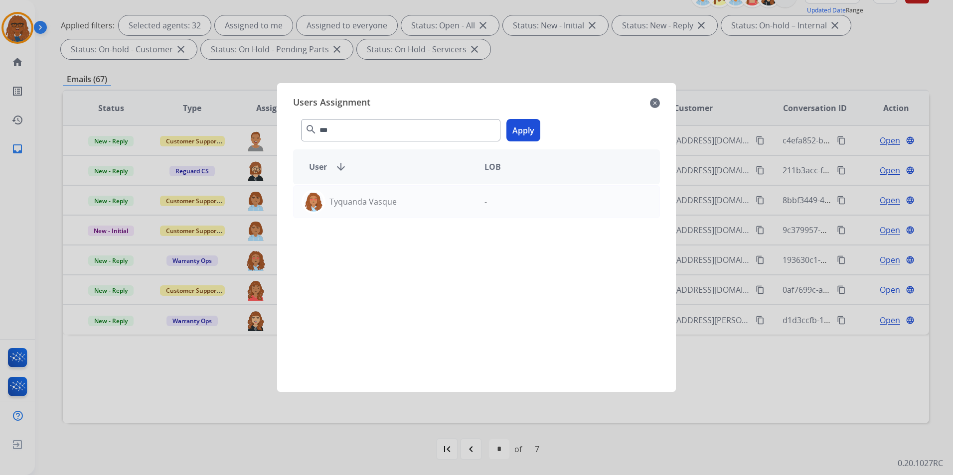
click at [522, 129] on button "Apply" at bounding box center [523, 130] width 34 height 22
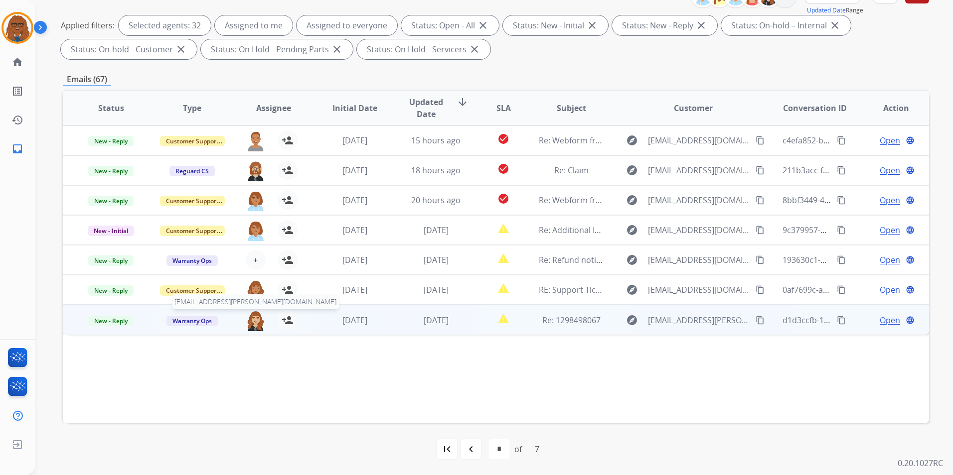
click at [253, 323] on img at bounding box center [256, 320] width 20 height 21
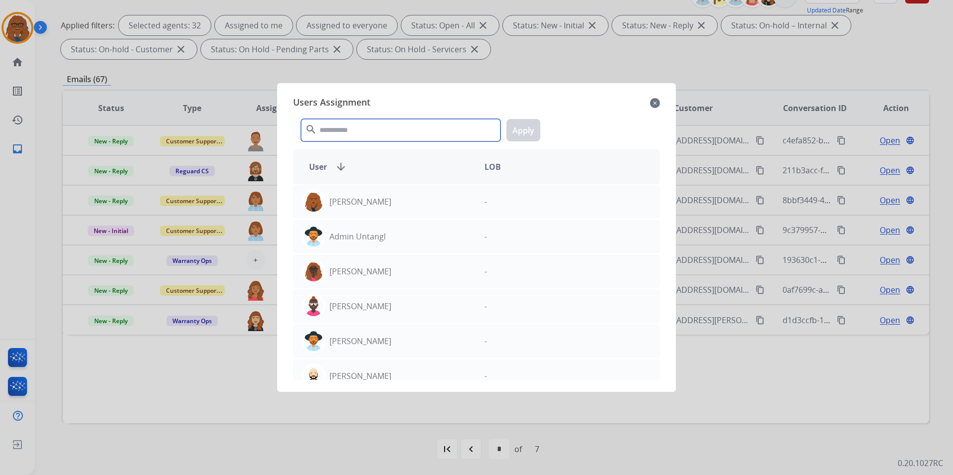
click at [365, 129] on input "text" at bounding box center [400, 130] width 199 height 22
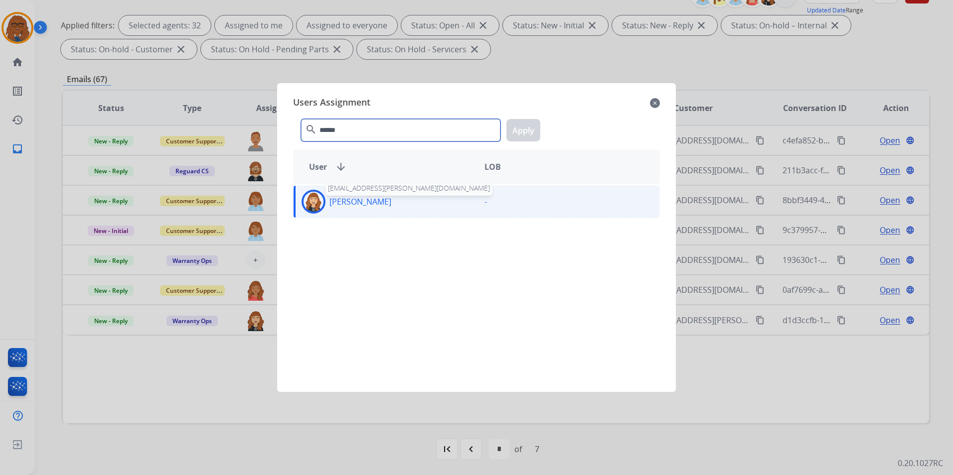
type input "******"
click at [432, 197] on div "[PERSON_NAME]" at bounding box center [384, 202] width 183 height 24
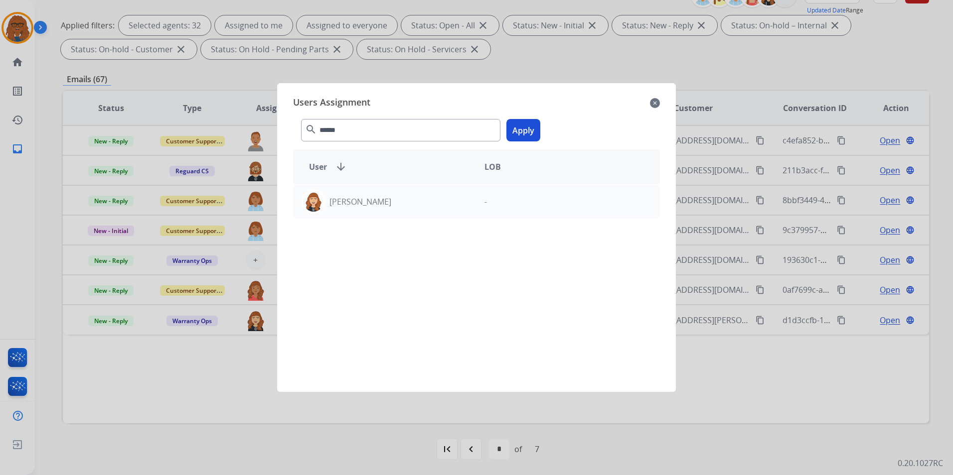
click at [520, 131] on button "Apply" at bounding box center [523, 130] width 34 height 22
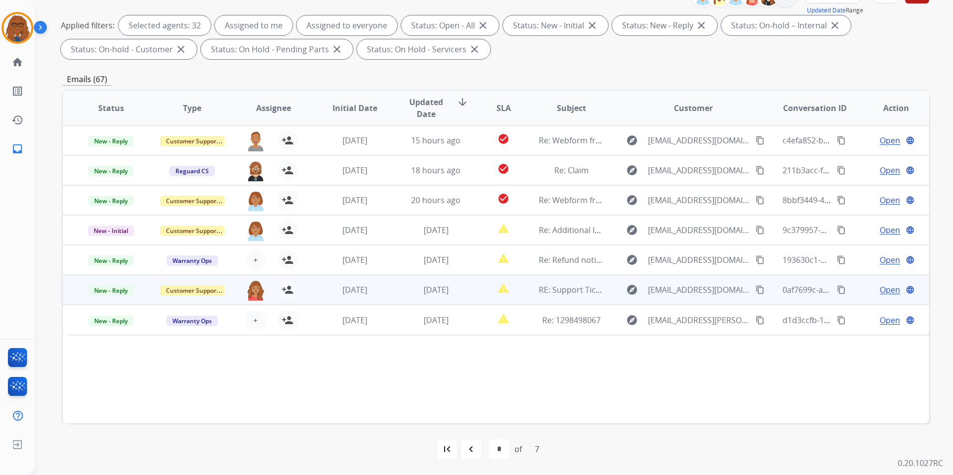
click at [855, 293] on td "Open language" at bounding box center [887, 290] width 81 height 30
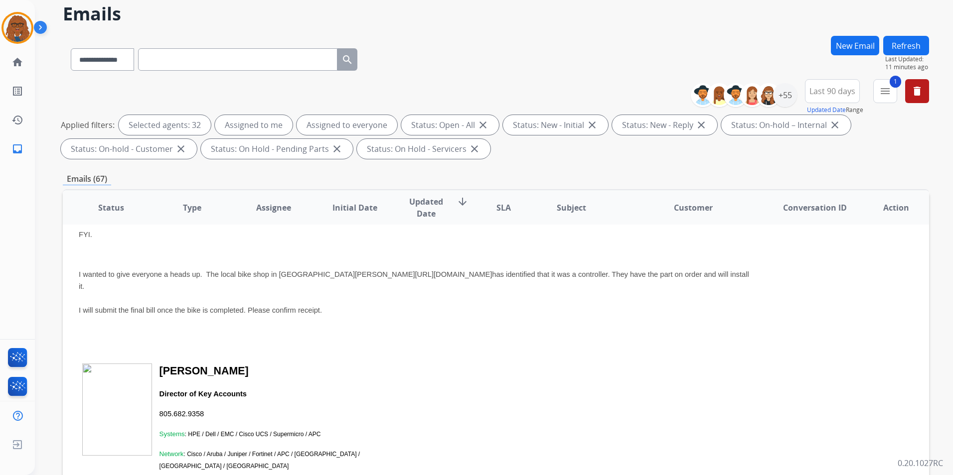
scroll to position [50, 0]
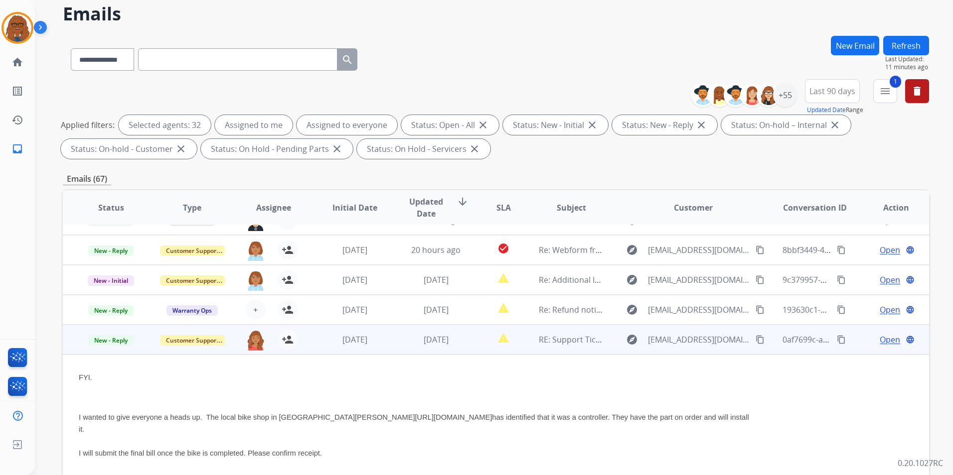
click at [302, 341] on div "[PERSON_NAME][EMAIL_ADDRESS][PERSON_NAME][DOMAIN_NAME] person_add Assign to Me" at bounding box center [265, 340] width 81 height 28
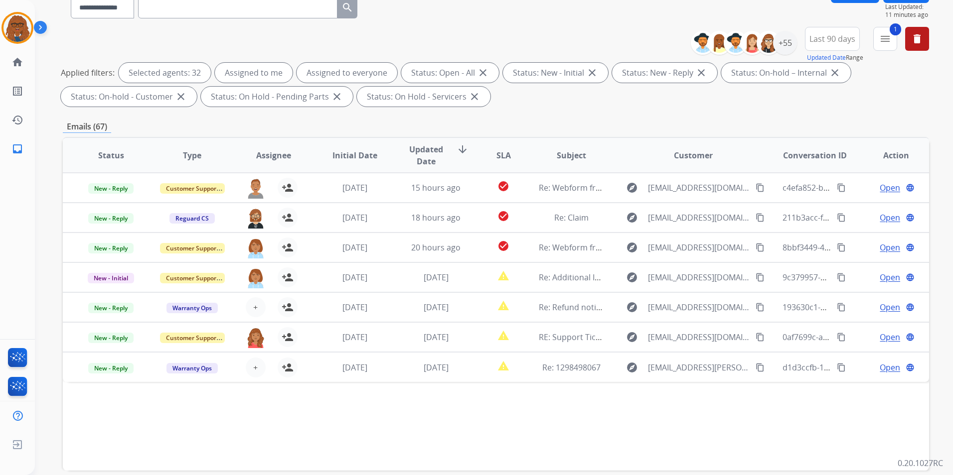
scroll to position [140, 0]
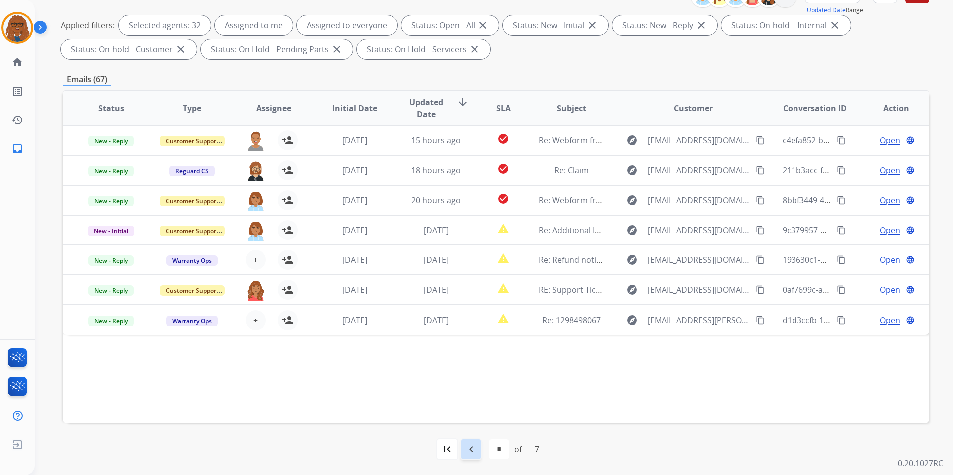
click at [472, 450] on mat-icon "navigate_before" at bounding box center [471, 449] width 12 height 12
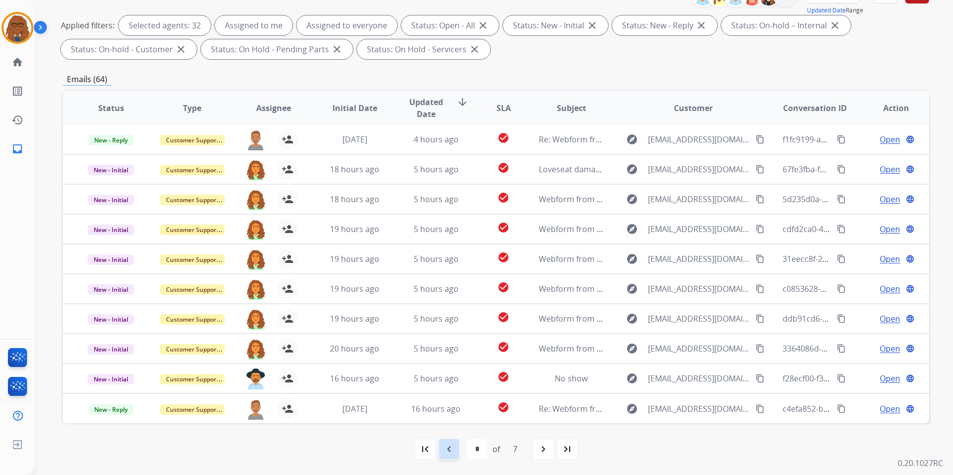
click at [450, 448] on mat-icon "navigate_before" at bounding box center [449, 449] width 12 height 12
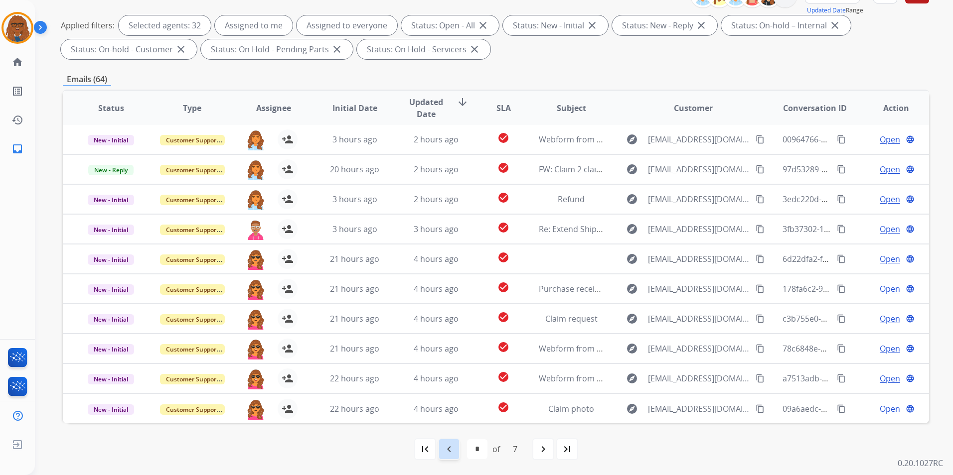
click at [452, 449] on mat-icon "navigate_before" at bounding box center [449, 449] width 12 height 12
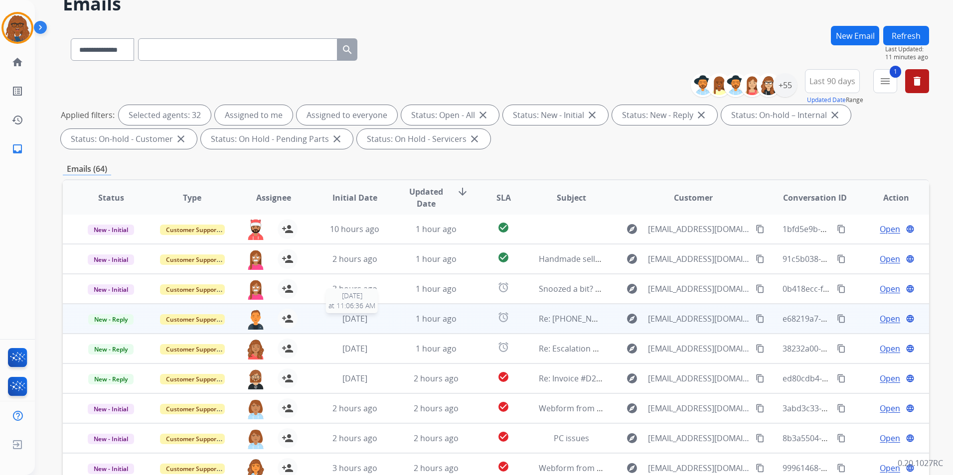
scroll to position [0, 0]
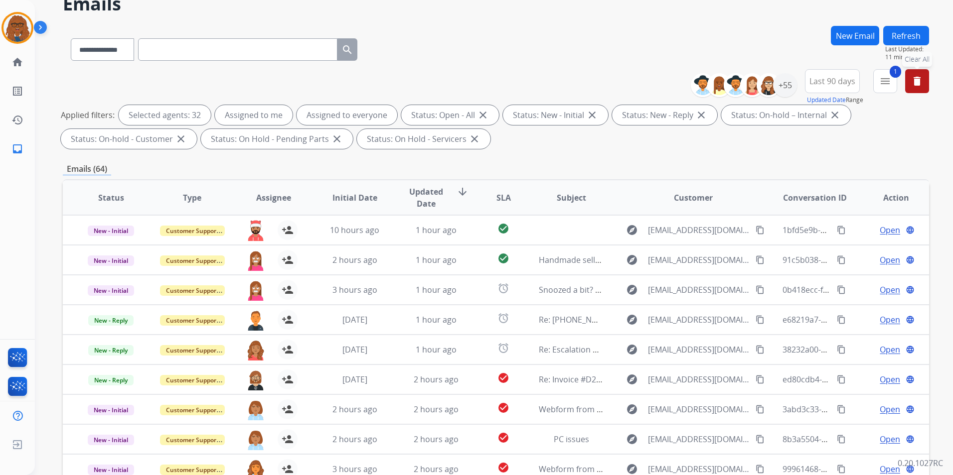
click at [926, 85] on button "delete Clear All" at bounding box center [917, 81] width 24 height 24
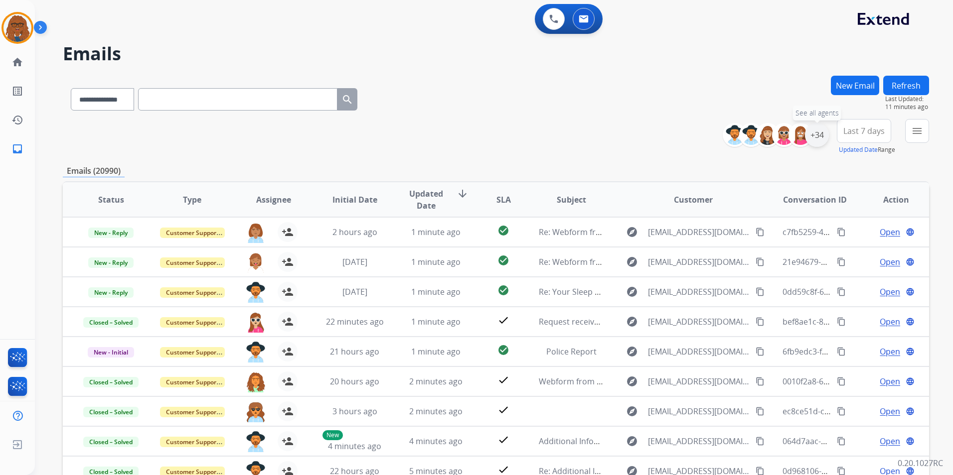
click at [815, 134] on div "+34" at bounding box center [817, 135] width 24 height 24
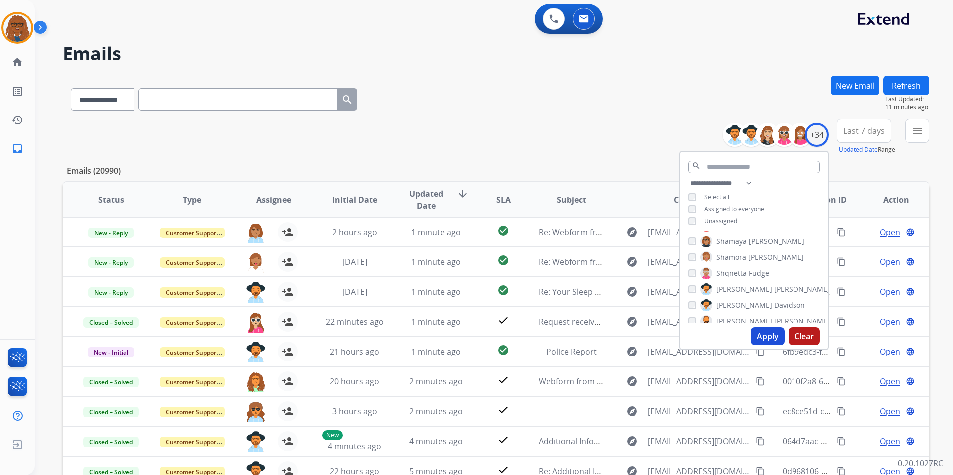
scroll to position [349, 0]
click at [755, 334] on button "Apply" at bounding box center [767, 336] width 34 height 18
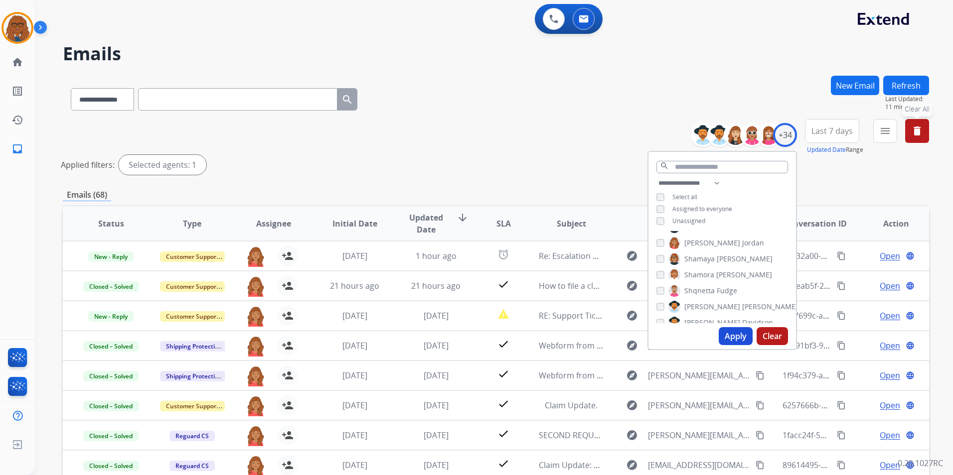
click at [834, 129] on span "Last 7 days" at bounding box center [831, 131] width 41 height 4
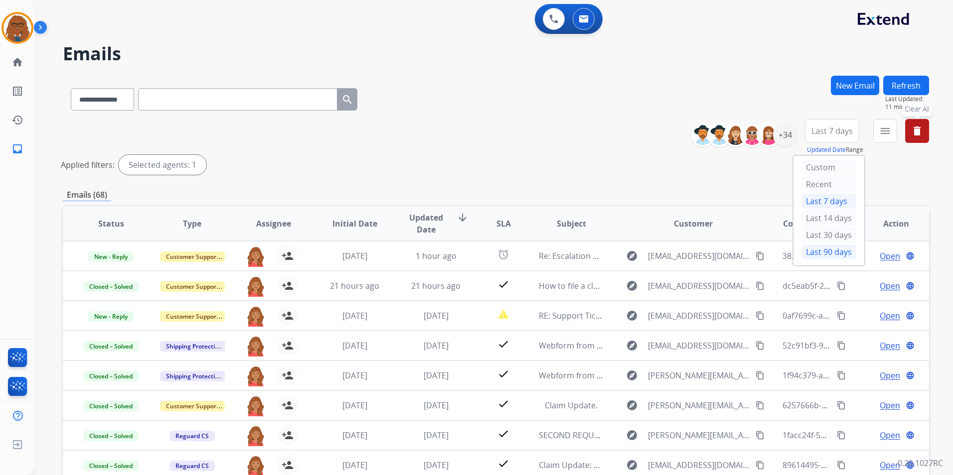
click at [820, 251] on div "Last 90 days" at bounding box center [828, 252] width 55 height 15
click at [884, 136] on mat-icon "menu" at bounding box center [885, 131] width 12 height 12
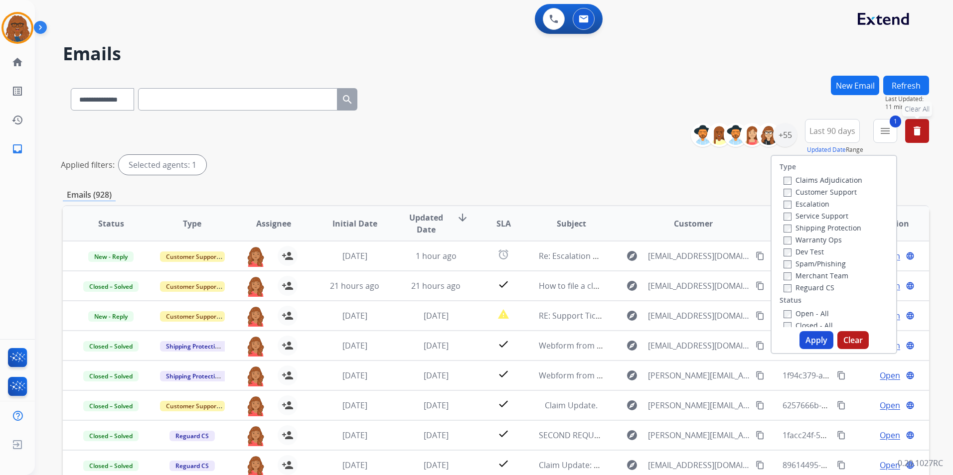
click at [806, 345] on button "Apply" at bounding box center [816, 340] width 34 height 18
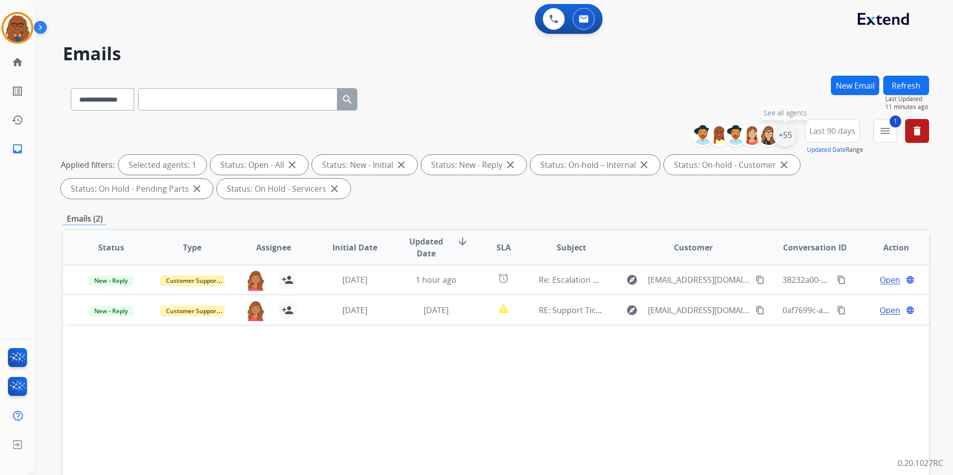
click at [781, 137] on div "+55" at bounding box center [785, 135] width 24 height 24
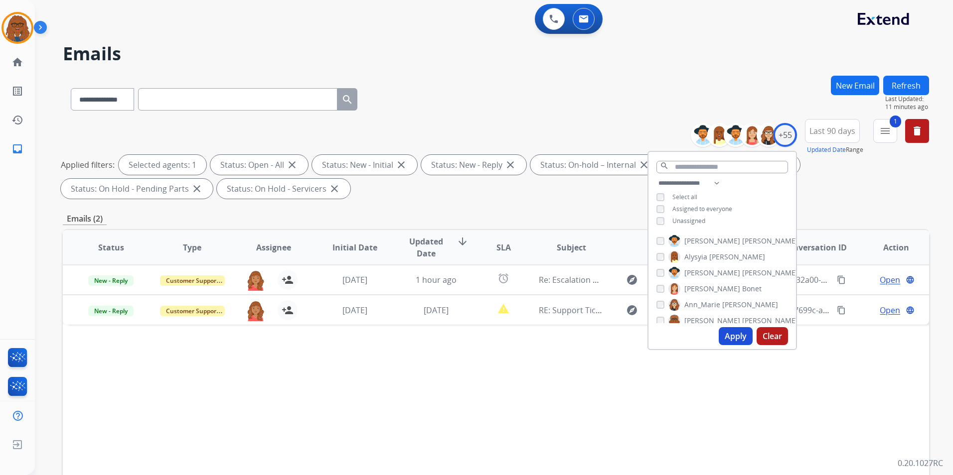
scroll to position [82, 0]
click at [782, 136] on div "+55" at bounding box center [785, 135] width 24 height 24
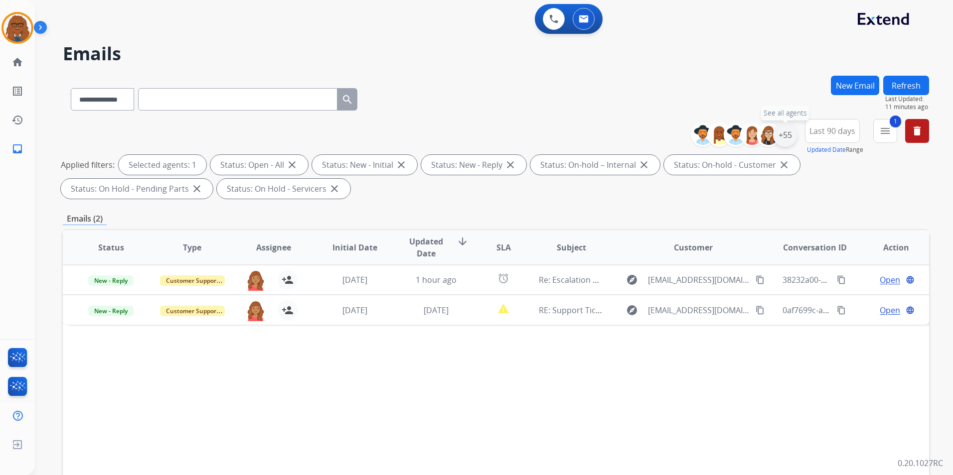
click at [784, 135] on div "+55" at bounding box center [785, 135] width 24 height 24
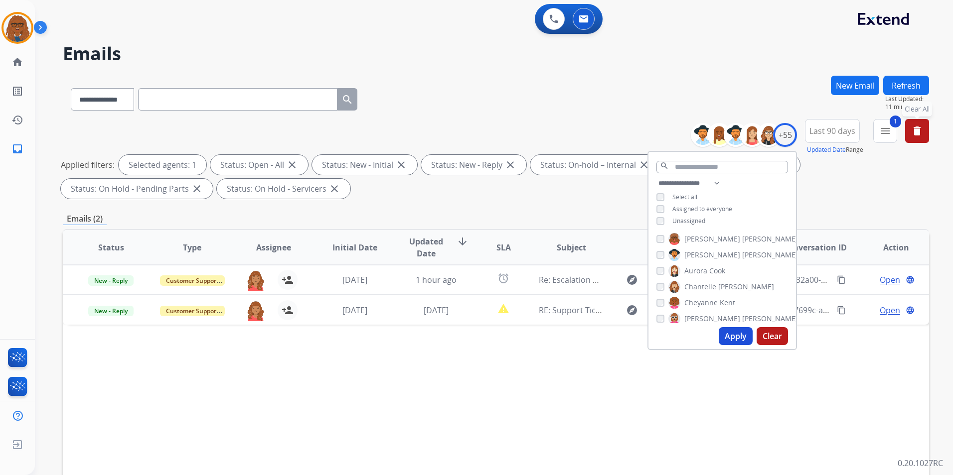
click at [923, 128] on button "delete Clear All" at bounding box center [917, 131] width 24 height 24
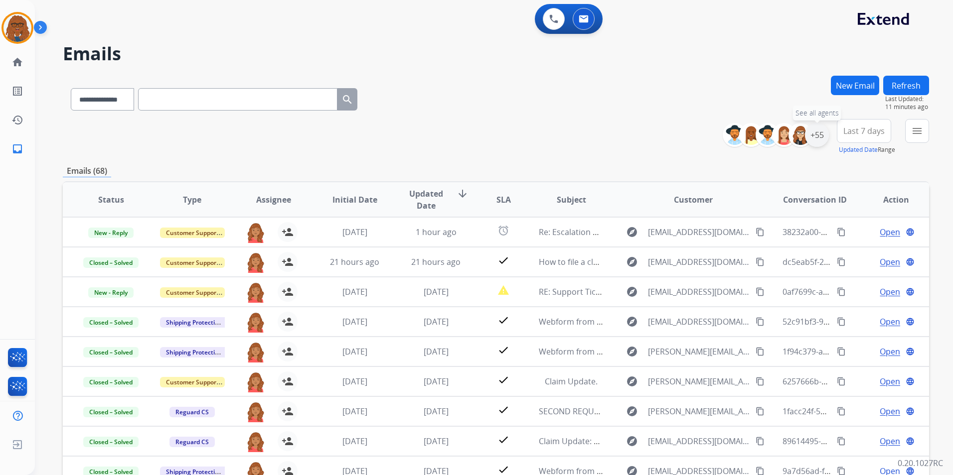
click at [816, 134] on div "+55" at bounding box center [817, 135] width 24 height 24
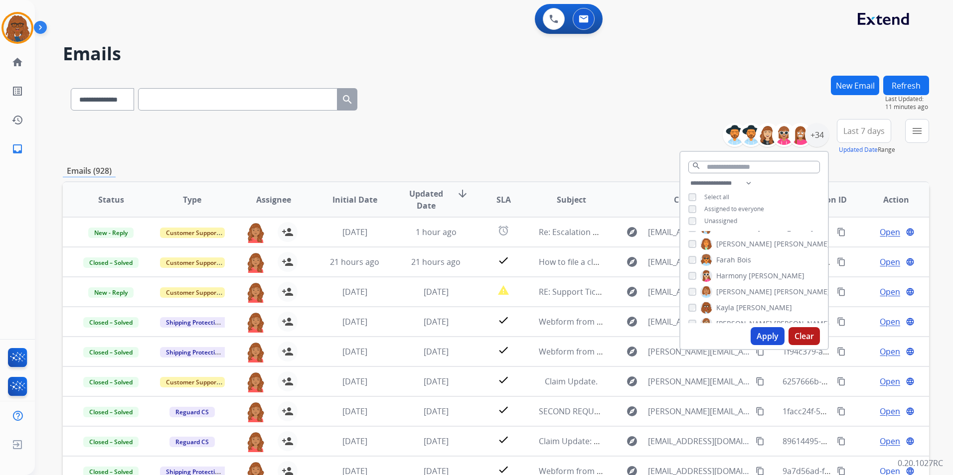
scroll to position [149, 0]
click at [761, 337] on button "Apply" at bounding box center [767, 336] width 34 height 18
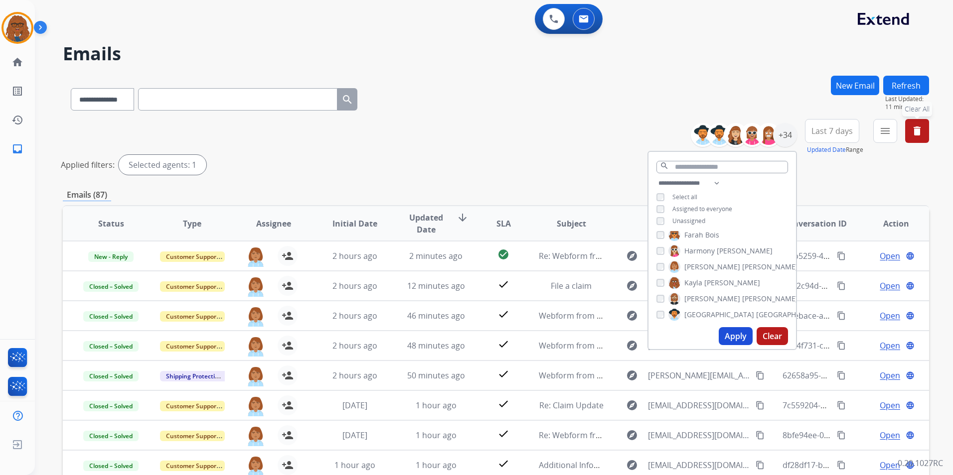
click at [847, 132] on span "Last 7 days" at bounding box center [831, 131] width 41 height 4
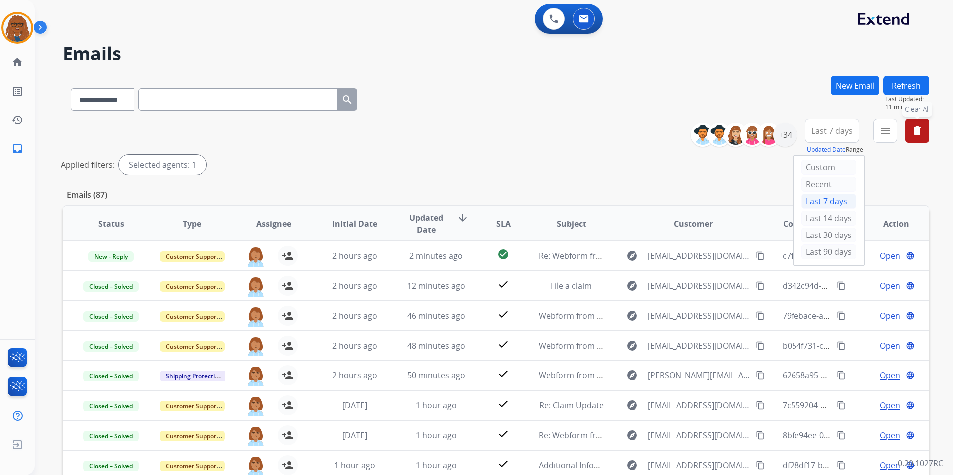
click at [820, 245] on div "Last 90 days" at bounding box center [828, 252] width 55 height 15
click at [884, 130] on mat-icon "menu" at bounding box center [885, 131] width 12 height 12
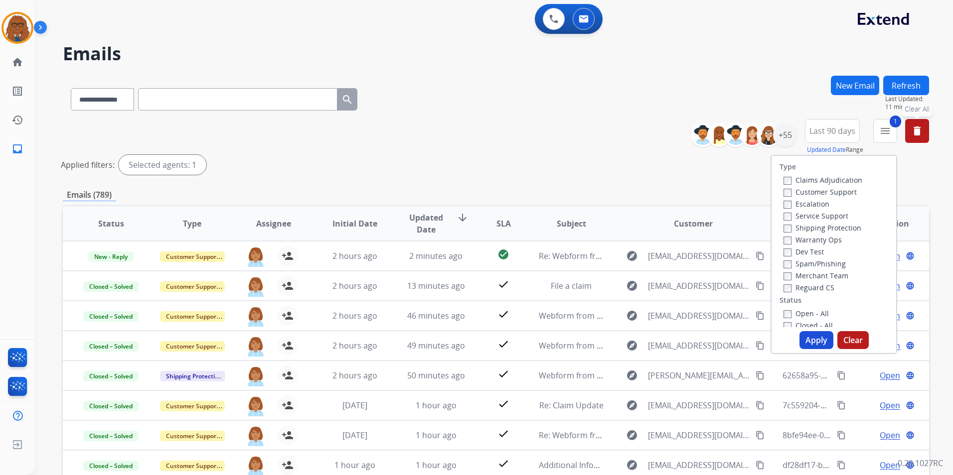
click at [811, 342] on button "Apply" at bounding box center [816, 340] width 34 height 18
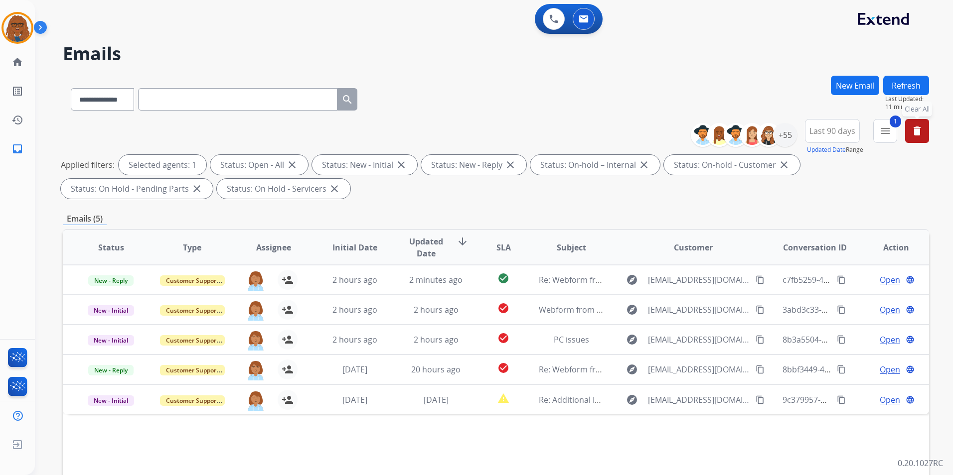
click at [923, 127] on button "delete Clear All" at bounding box center [917, 131] width 24 height 24
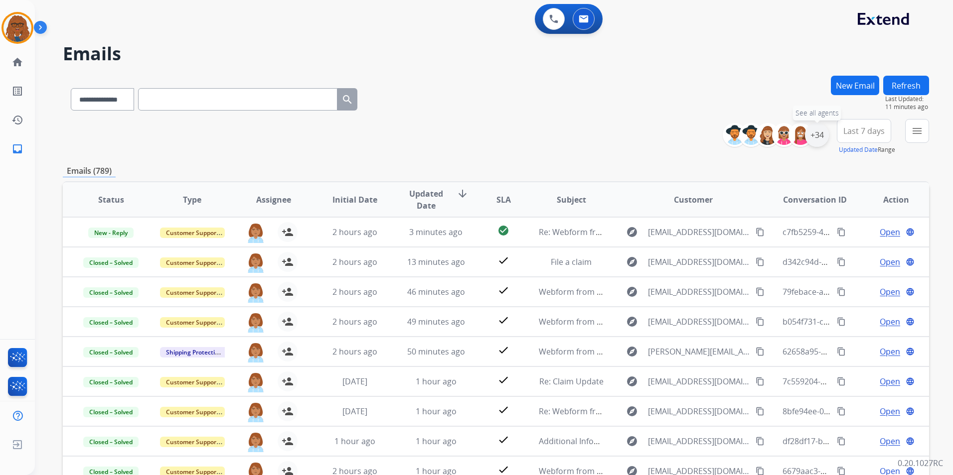
click at [821, 140] on div "+34" at bounding box center [817, 135] width 24 height 24
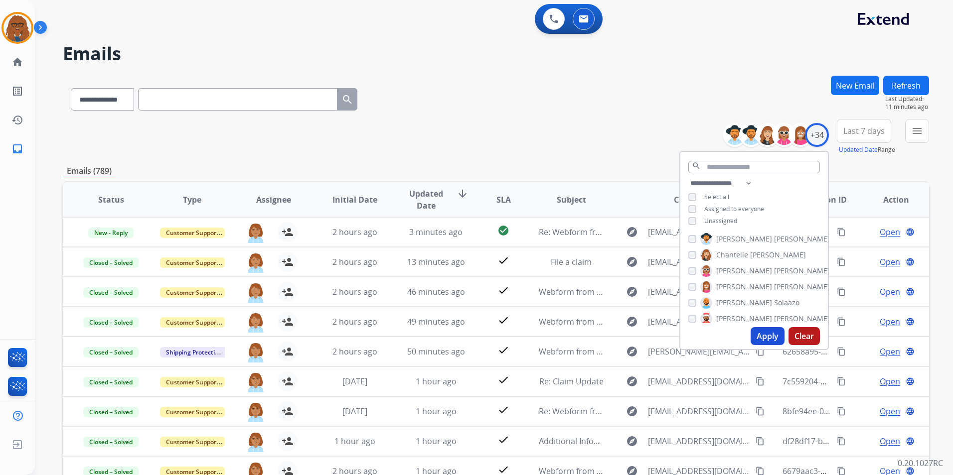
scroll to position [50, 0]
click at [767, 339] on button "Apply" at bounding box center [767, 336] width 34 height 18
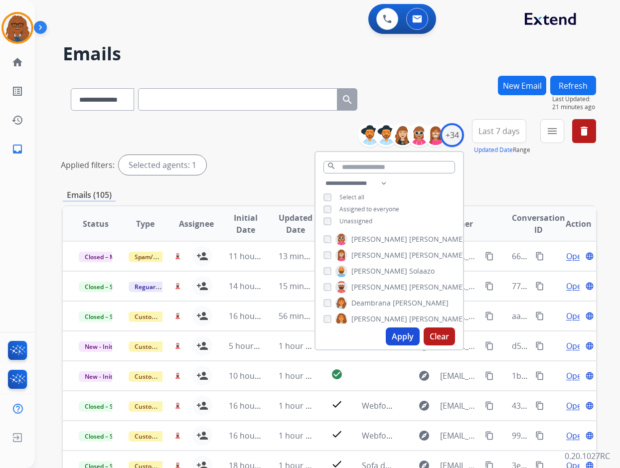
click at [463, 37] on div "**********" at bounding box center [315, 270] width 561 height 468
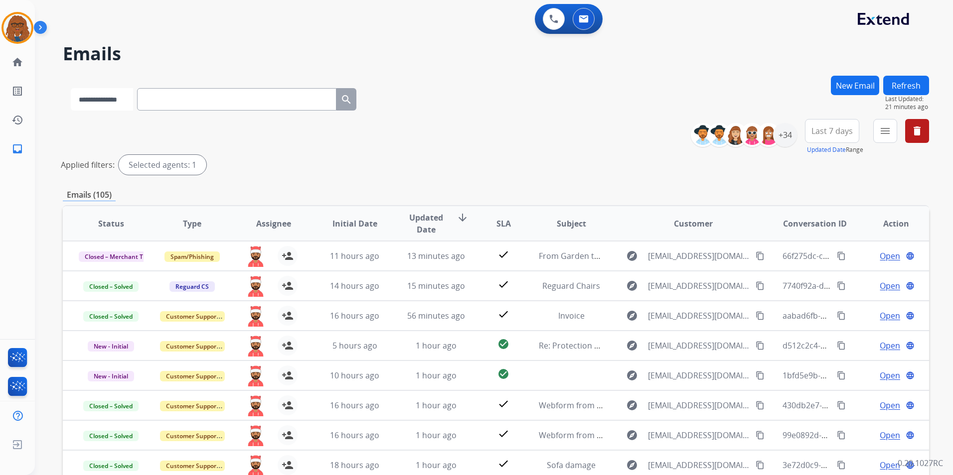
click at [124, 103] on select "**********" at bounding box center [102, 99] width 62 height 22
select select "**********"
click at [71, 88] on select "**********" at bounding box center [102, 99] width 62 height 22
drag, startPoint x: 168, startPoint y: 113, endPoint x: 174, endPoint y: 99, distance: 14.7
paste input "**********"
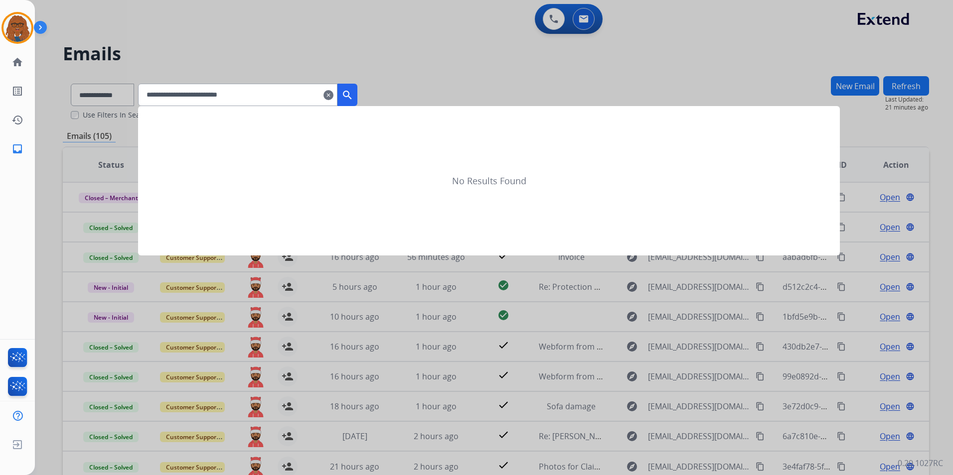
type input "**********"
click at [353, 99] on mat-icon "search" at bounding box center [347, 95] width 12 height 12
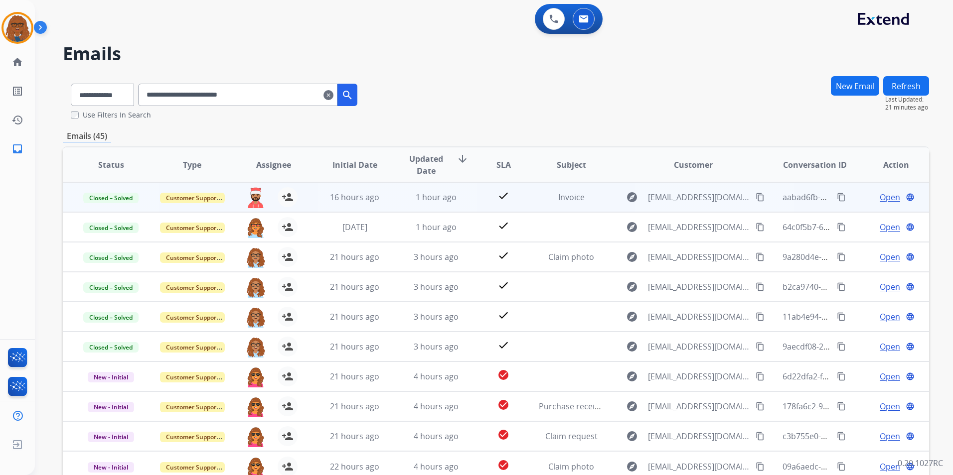
click at [882, 197] on span "Open" at bounding box center [889, 197] width 20 height 12
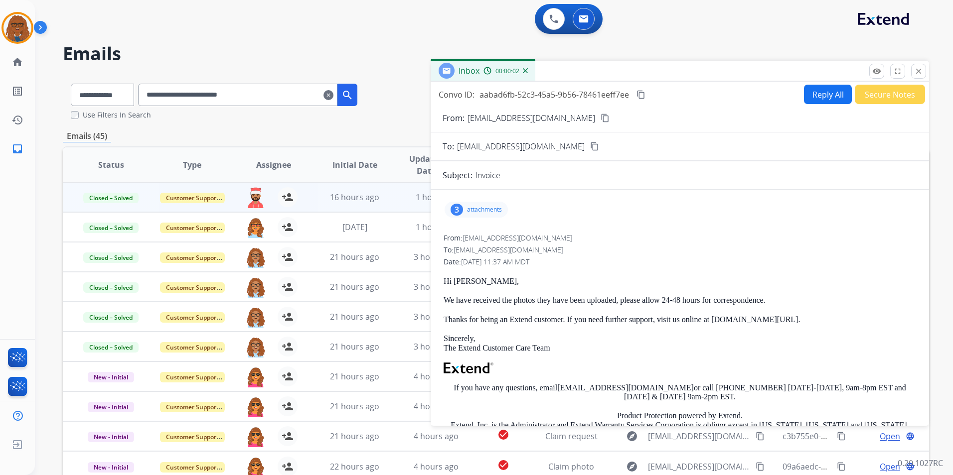
click at [475, 213] on p "attachments" at bounding box center [484, 210] width 35 height 8
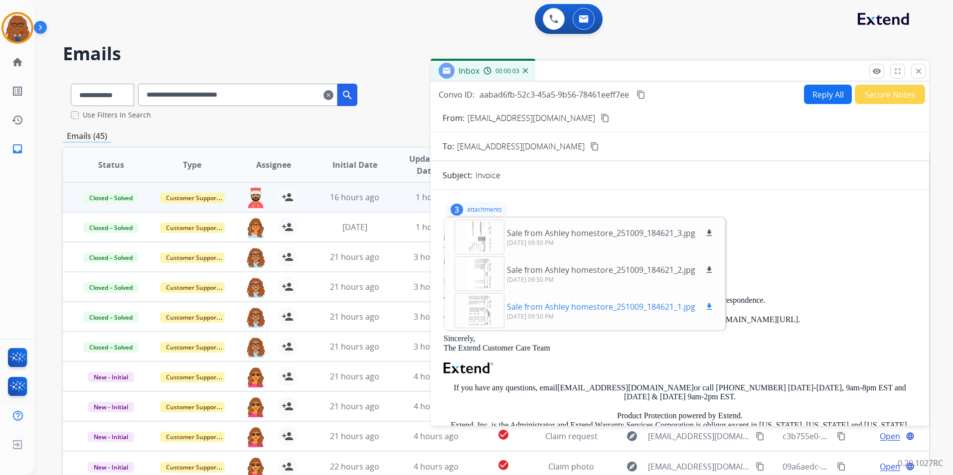
click at [484, 315] on div at bounding box center [479, 310] width 50 height 35
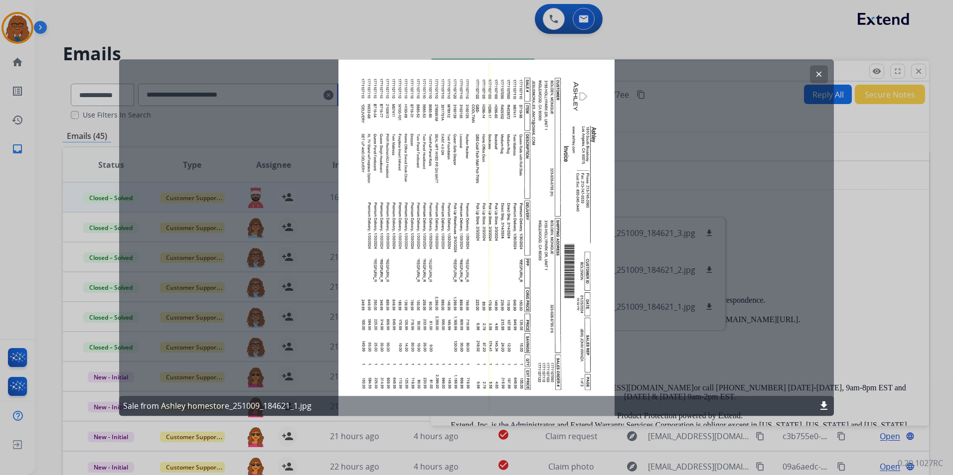
click at [813, 72] on button "clear" at bounding box center [819, 74] width 18 height 18
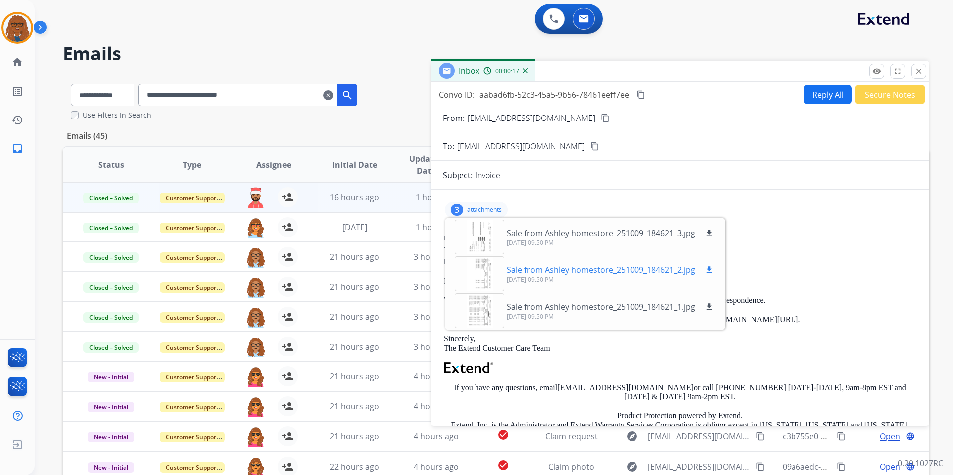
click at [481, 269] on div at bounding box center [479, 274] width 50 height 35
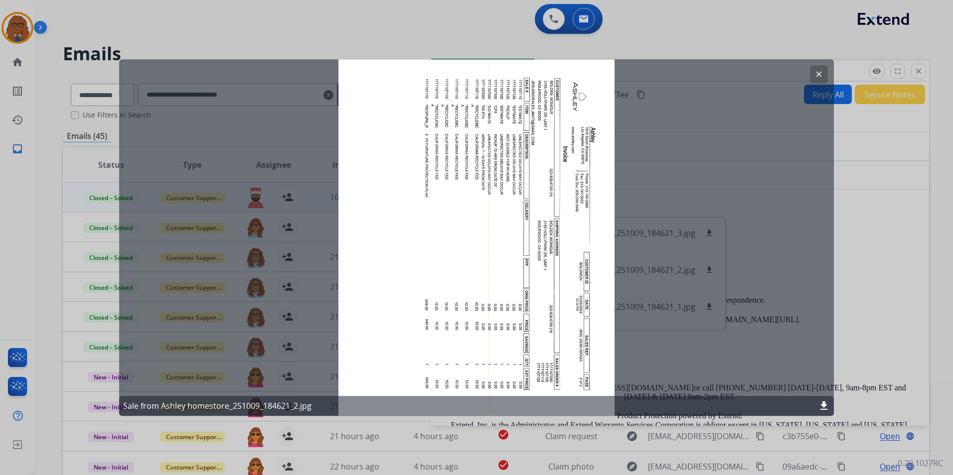
click at [824, 71] on button "clear" at bounding box center [819, 74] width 18 height 18
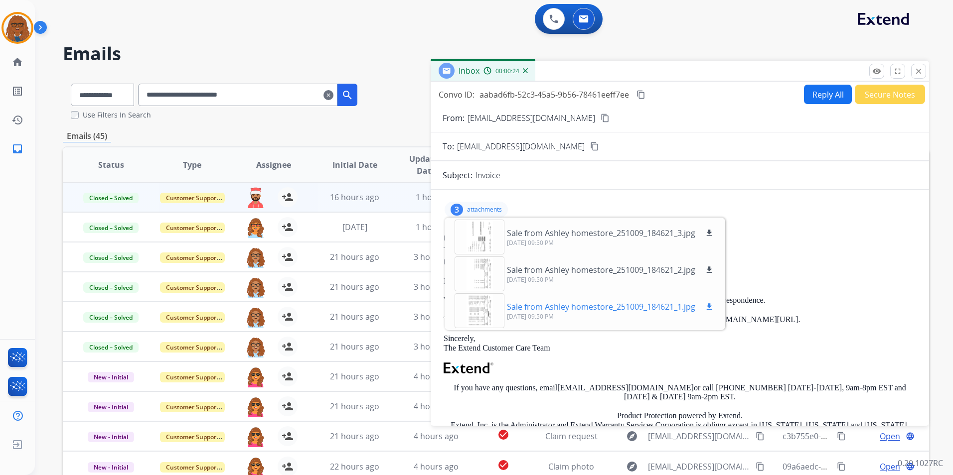
click at [481, 311] on div at bounding box center [479, 310] width 50 height 35
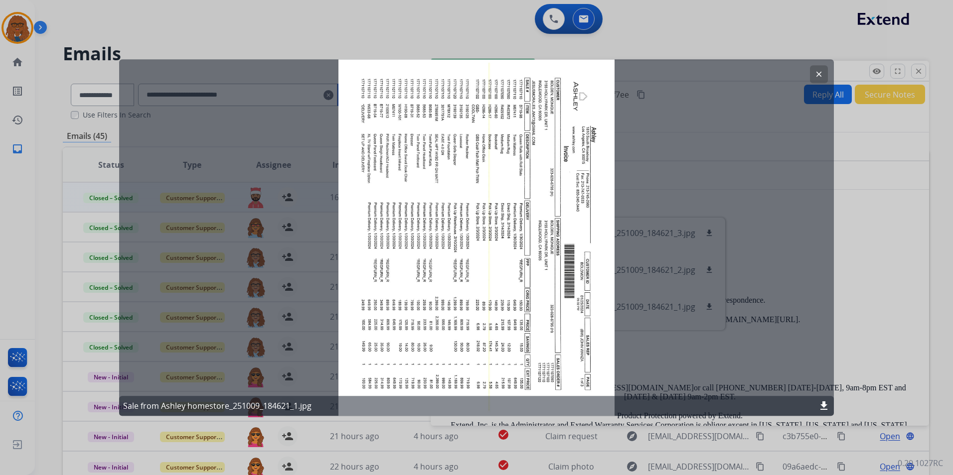
click at [817, 76] on mat-icon "clear" at bounding box center [818, 74] width 9 height 9
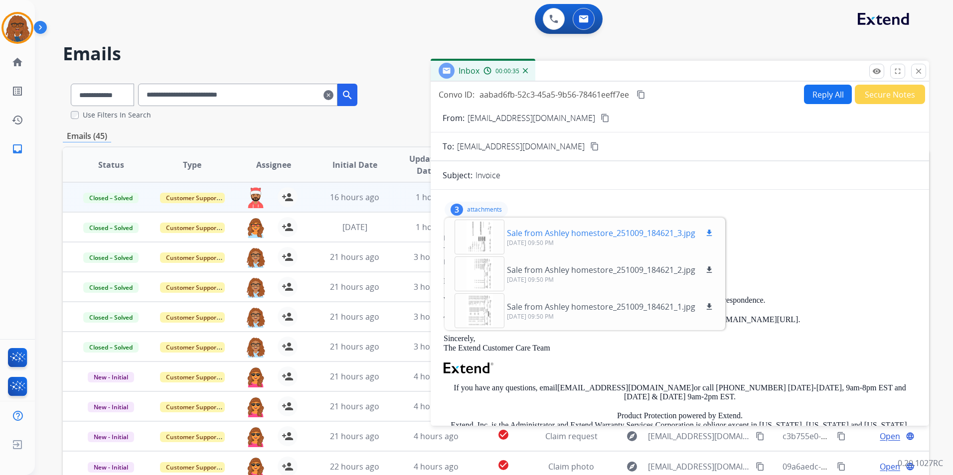
click at [488, 241] on div at bounding box center [479, 237] width 50 height 35
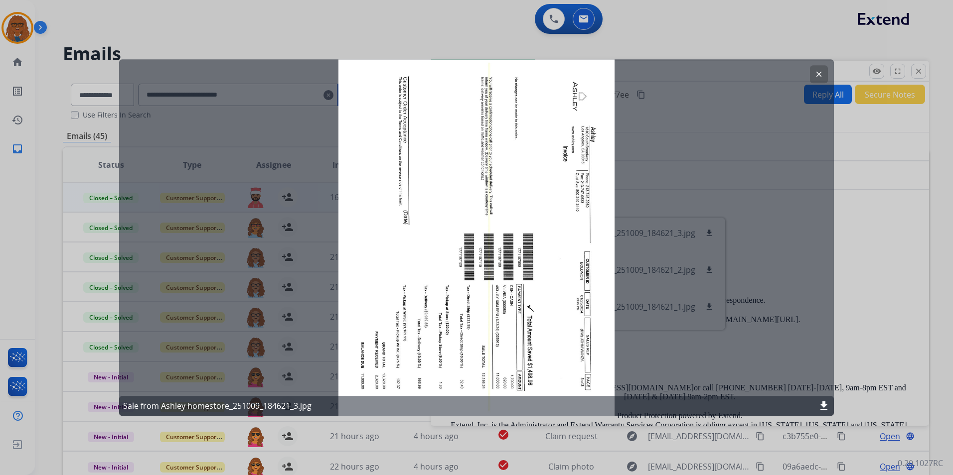
click at [823, 72] on mat-icon "clear" at bounding box center [818, 74] width 9 height 9
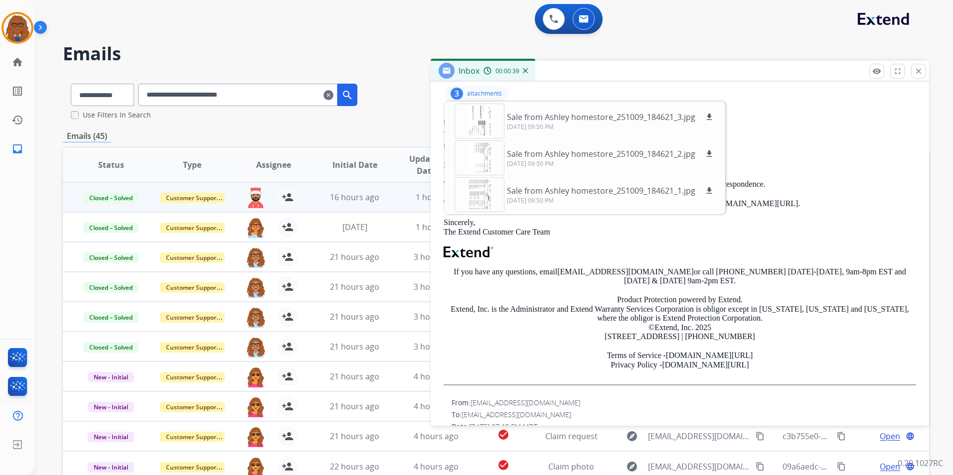
scroll to position [25, 0]
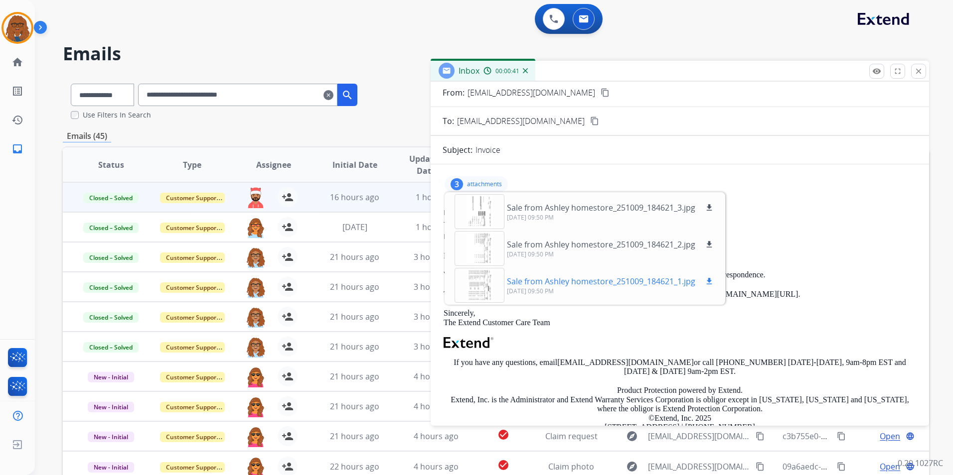
click at [490, 285] on div at bounding box center [479, 285] width 50 height 35
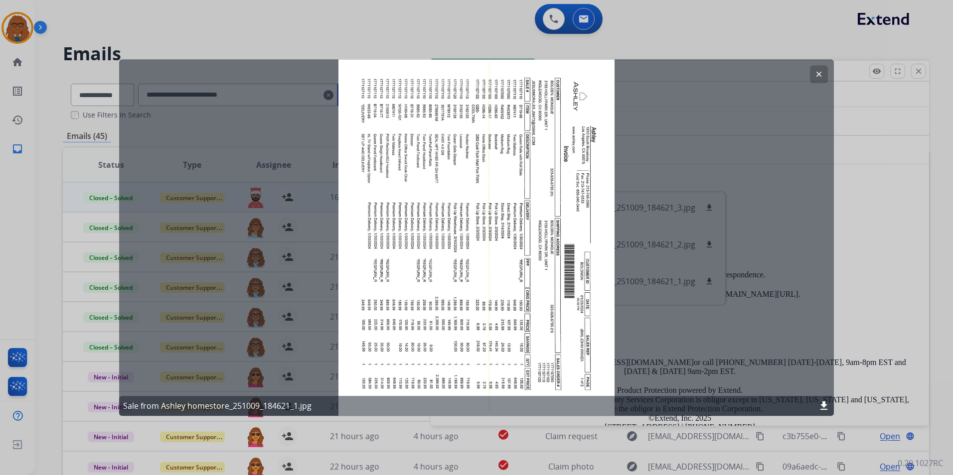
click at [824, 407] on mat-icon "download" at bounding box center [824, 406] width 12 height 12
click at [670, 33] on div at bounding box center [476, 237] width 953 height 475
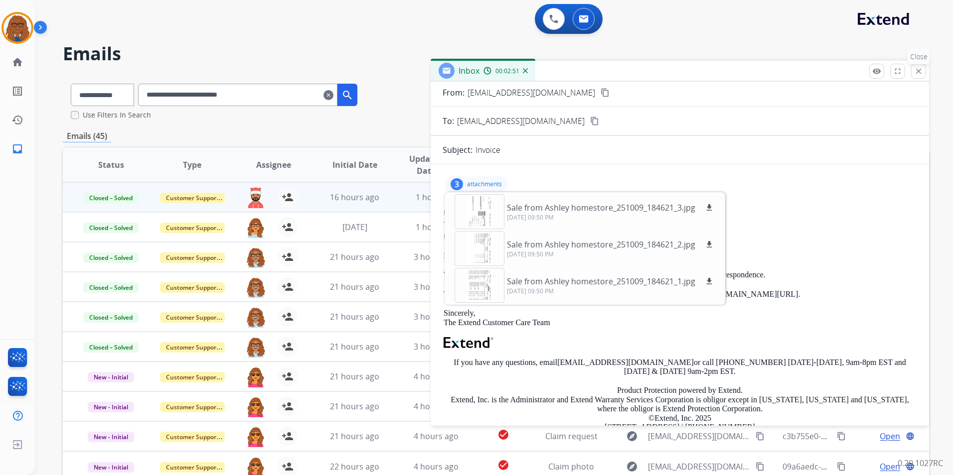
click at [916, 71] on mat-icon "close" at bounding box center [918, 71] width 9 height 9
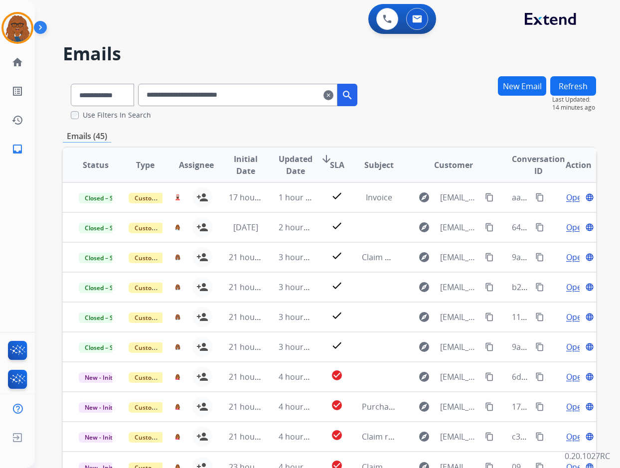
click at [213, 91] on div "**********" at bounding box center [214, 98] width 302 height 44
drag, startPoint x: 192, startPoint y: 79, endPoint x: 210, endPoint y: 81, distance: 17.5
click at [177, 83] on div "**********" at bounding box center [214, 93] width 302 height 34
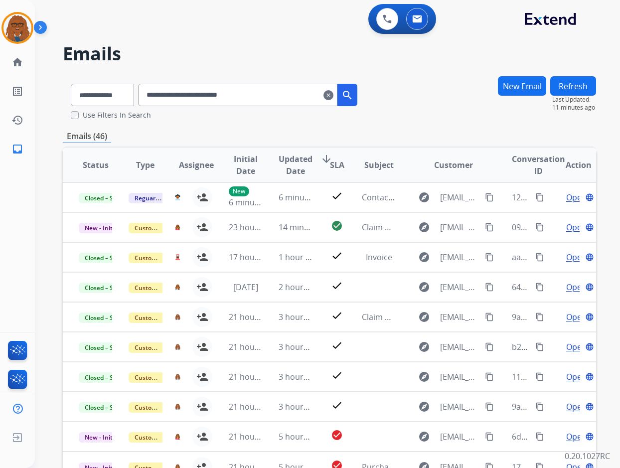
click at [420, 78] on div "**********" at bounding box center [329, 98] width 533 height 44
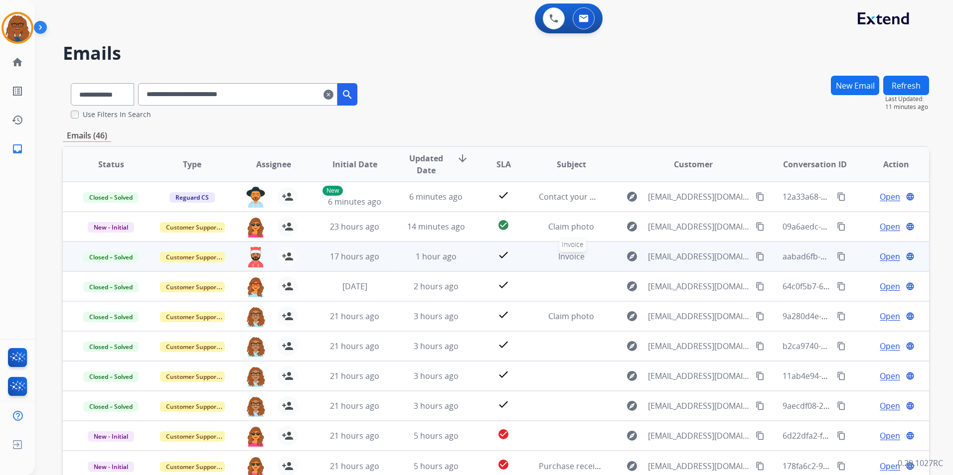
scroll to position [0, 0]
